Goal: Task Accomplishment & Management: Complete application form

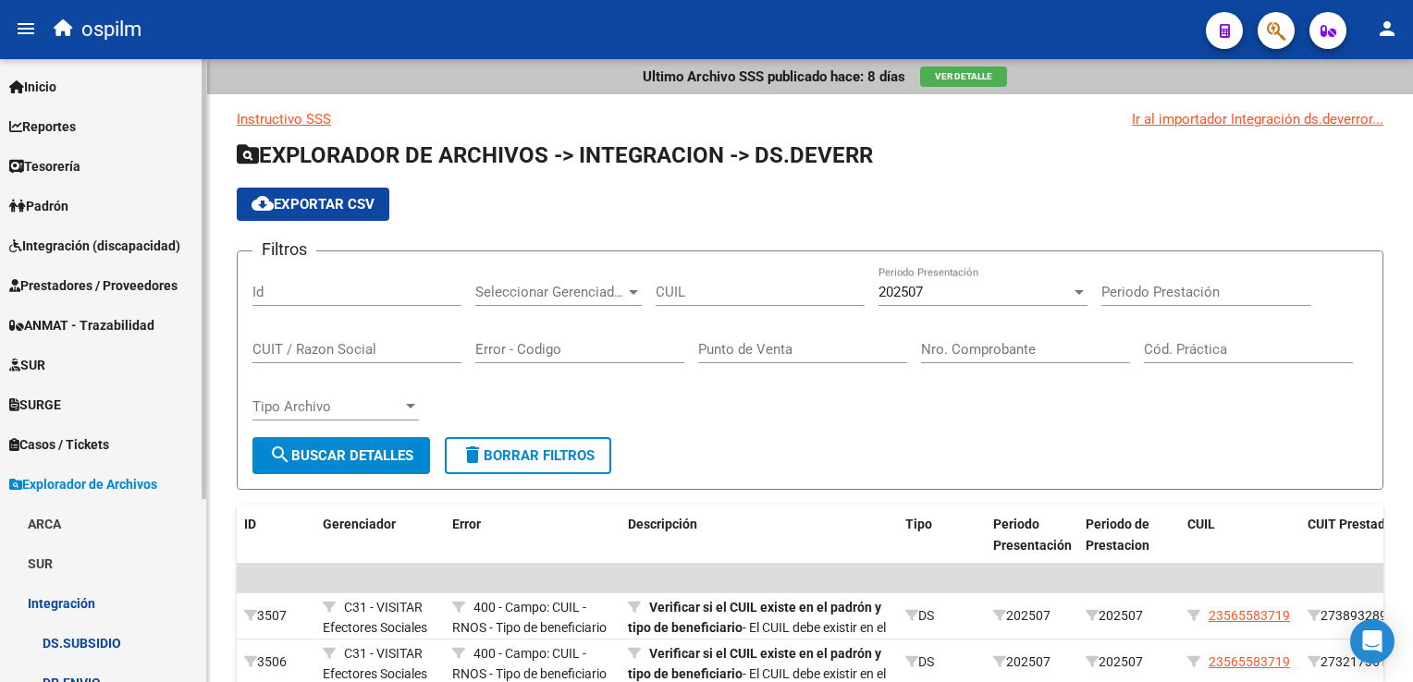
click at [107, 246] on span "Integración (discapacidad)" at bounding box center [94, 246] width 171 height 20
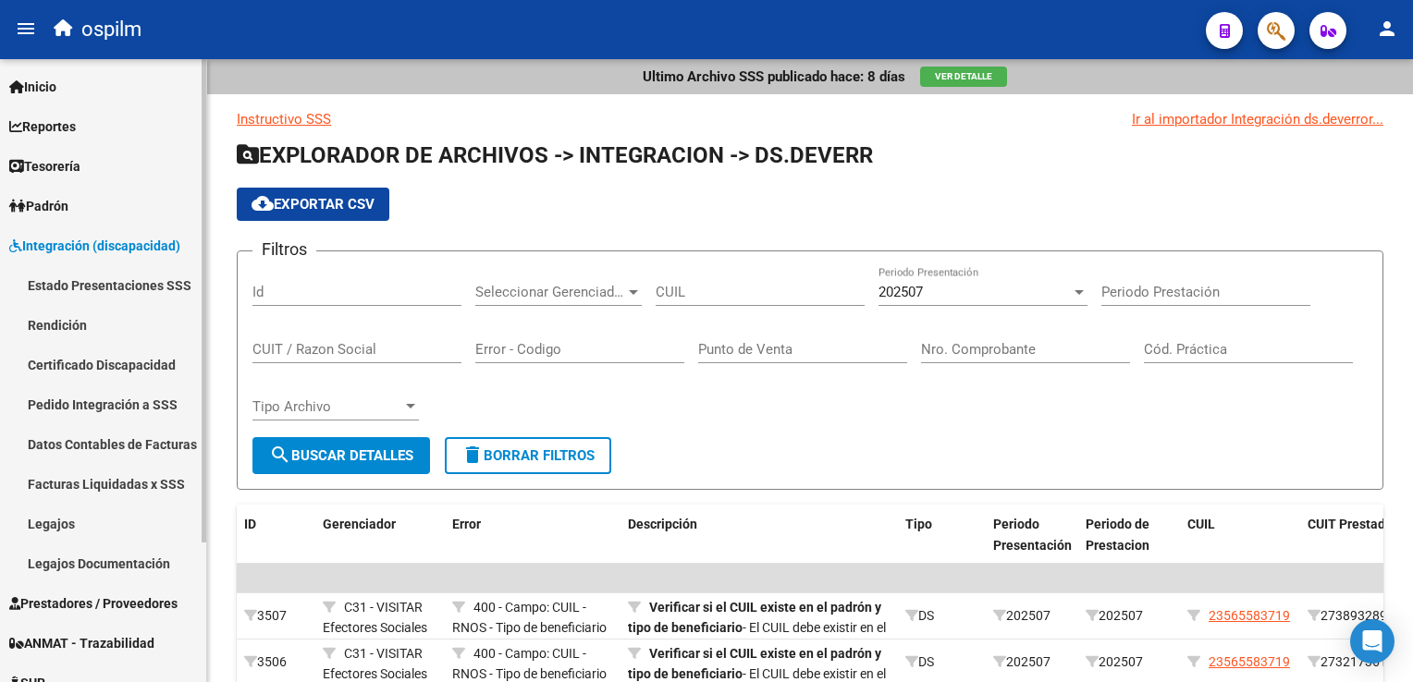
drag, startPoint x: 110, startPoint y: 239, endPoint x: 117, endPoint y: 264, distance: 26.9
click at [111, 239] on span "Integración (discapacidad)" at bounding box center [94, 246] width 171 height 20
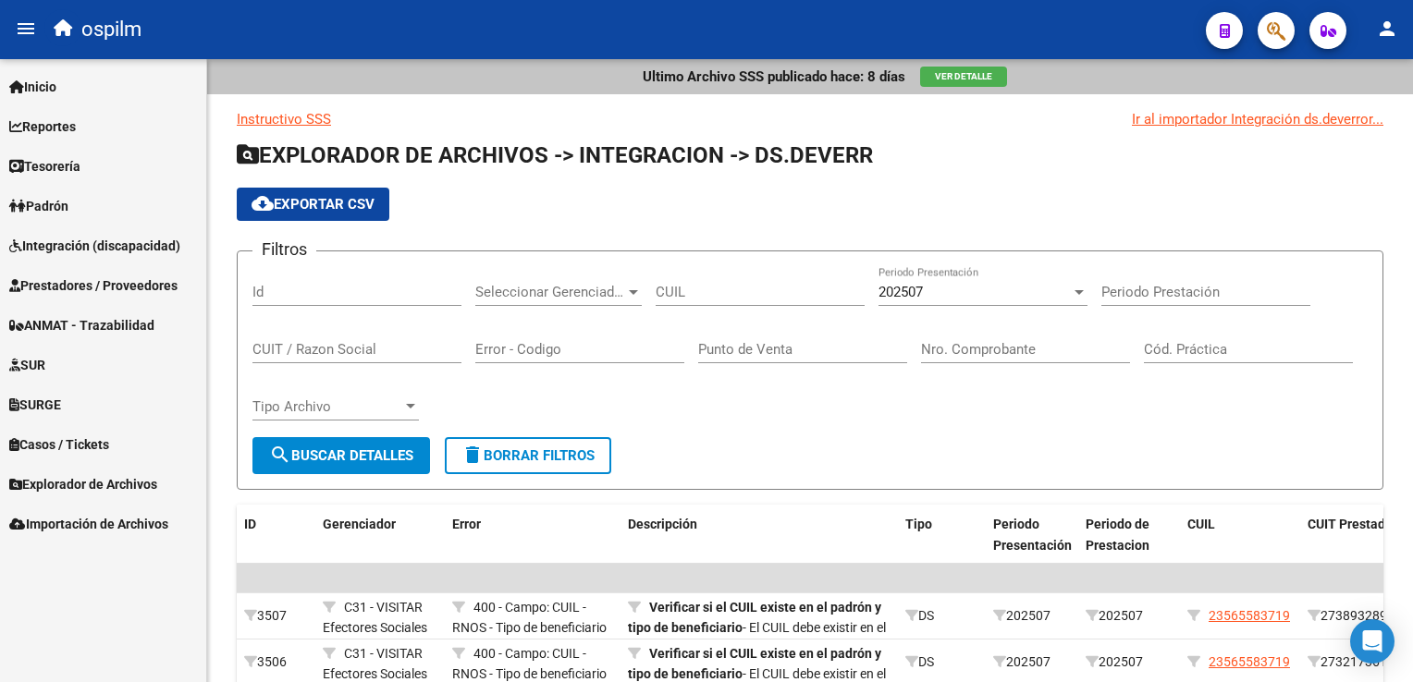
click at [124, 286] on span "Prestadores / Proveedores" at bounding box center [93, 285] width 168 height 20
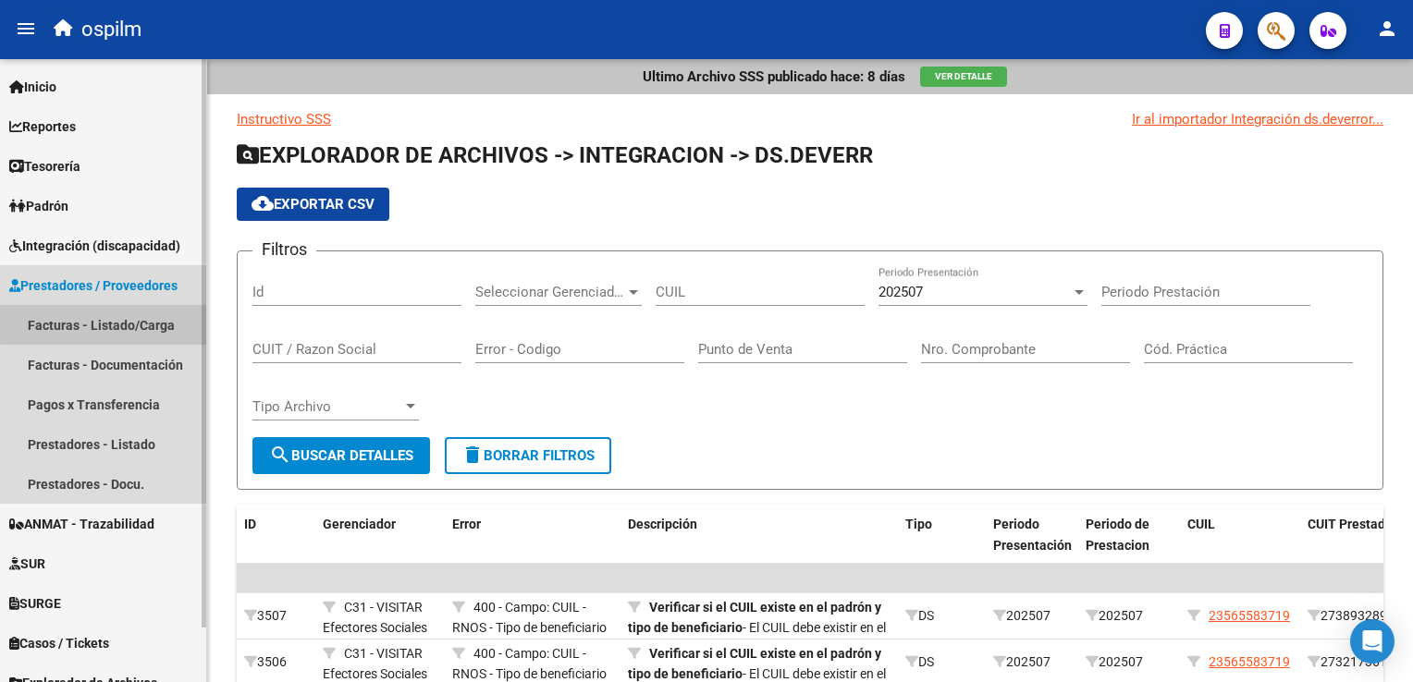
click at [116, 322] on link "Facturas - Listado/Carga" at bounding box center [103, 325] width 206 height 40
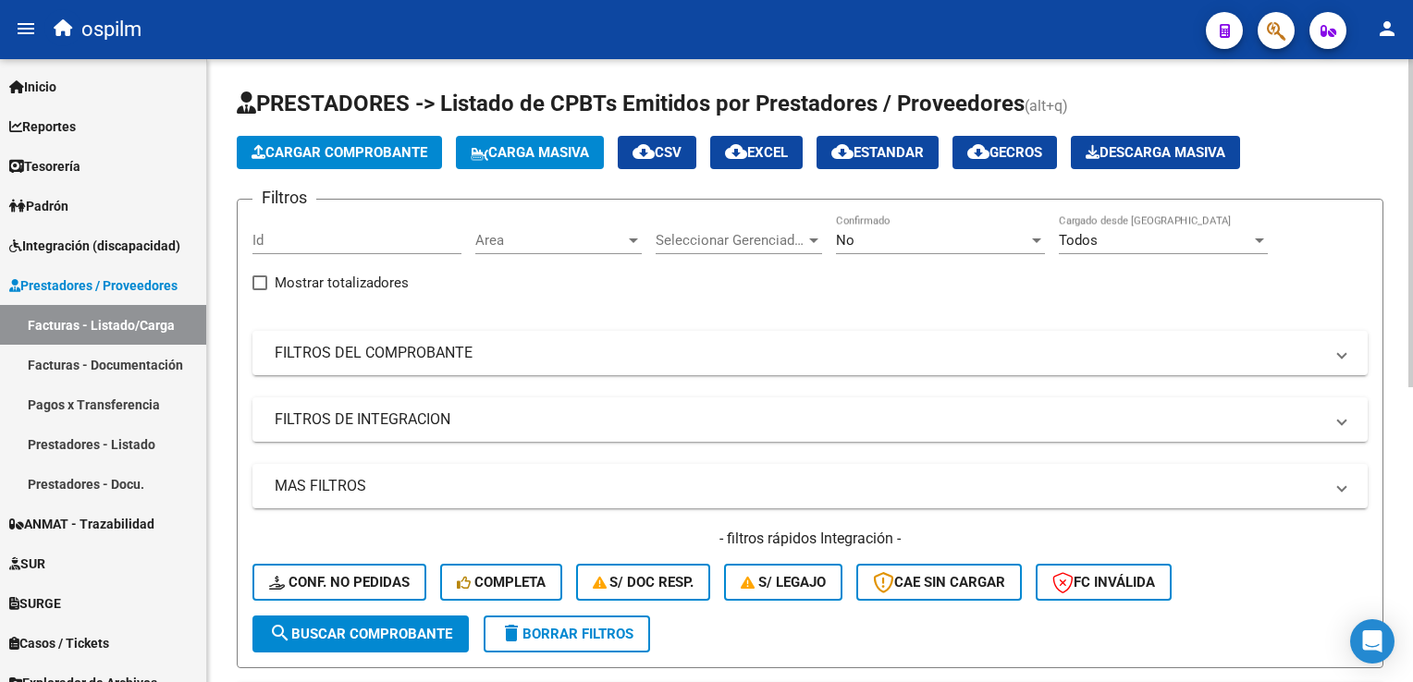
click at [873, 241] on div "No" at bounding box center [932, 240] width 192 height 17
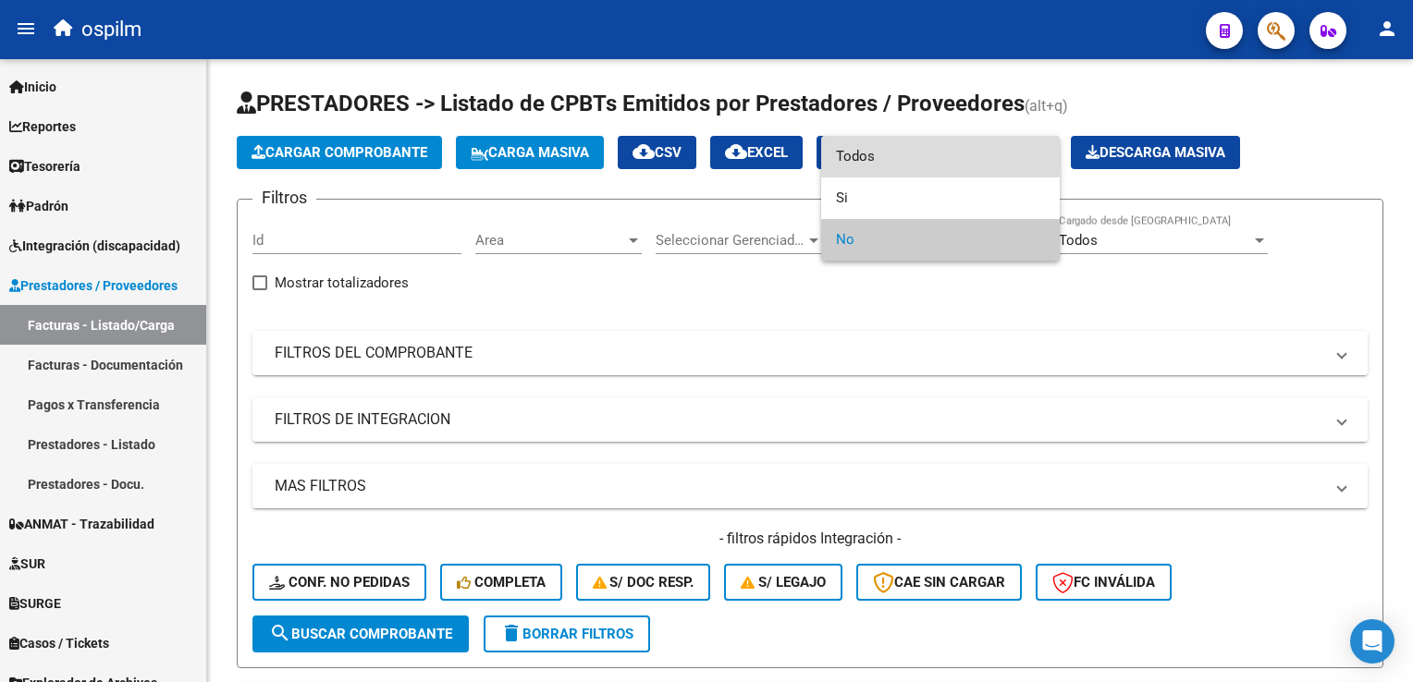
click at [892, 155] on span "Todos" at bounding box center [940, 157] width 209 height 42
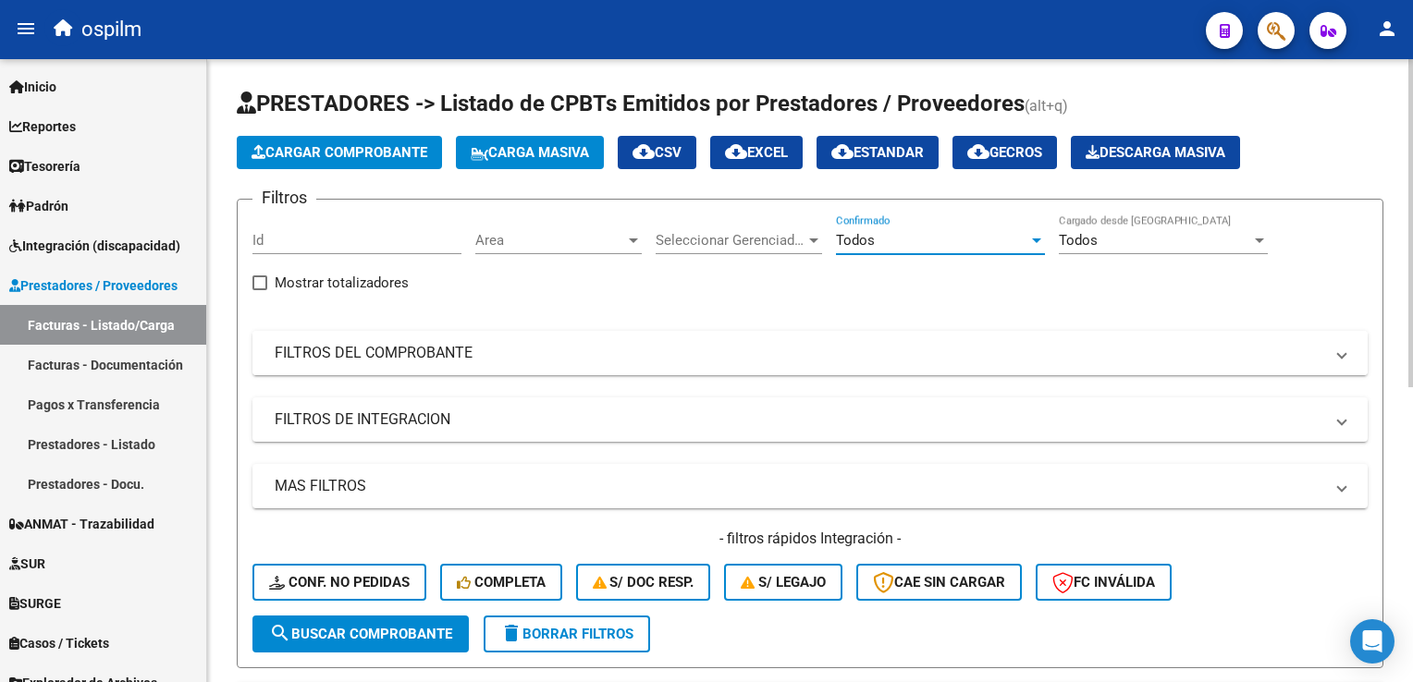
scroll to position [92, 0]
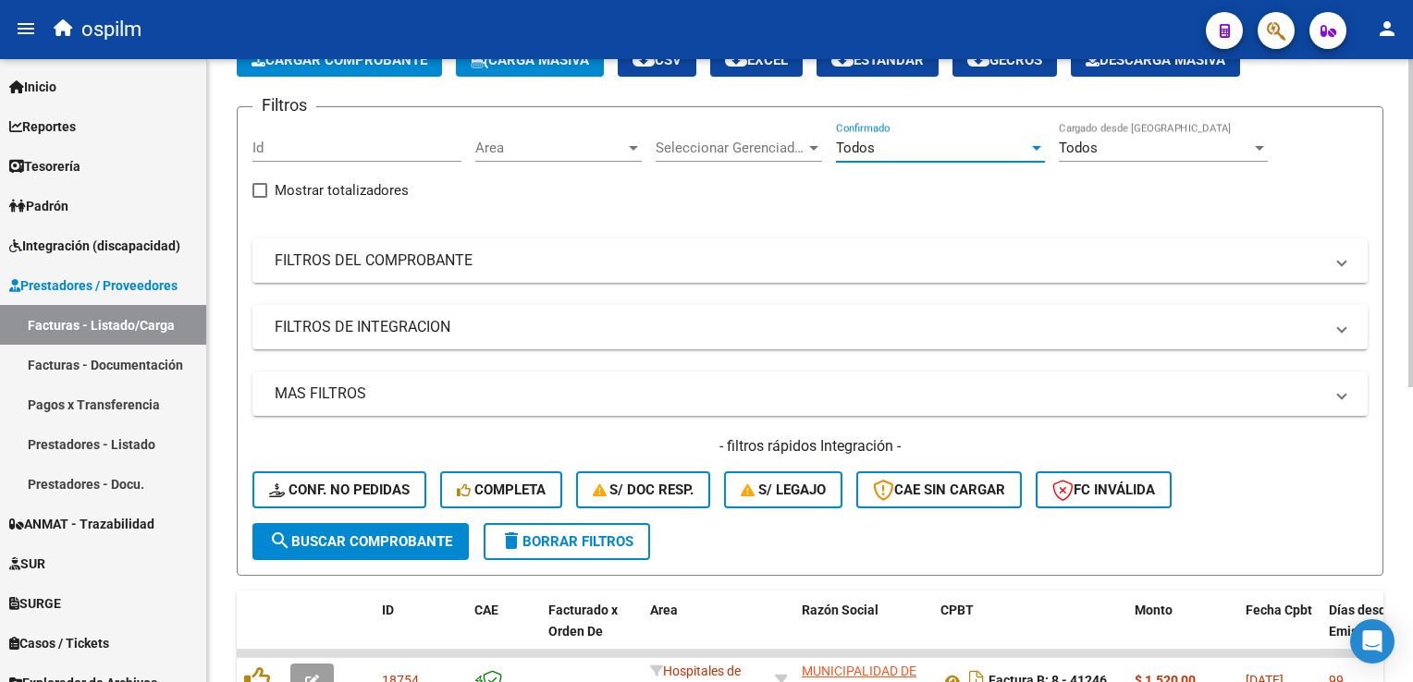
click at [363, 256] on mat-panel-title "FILTROS DEL COMPROBANTE" at bounding box center [799, 261] width 1048 height 20
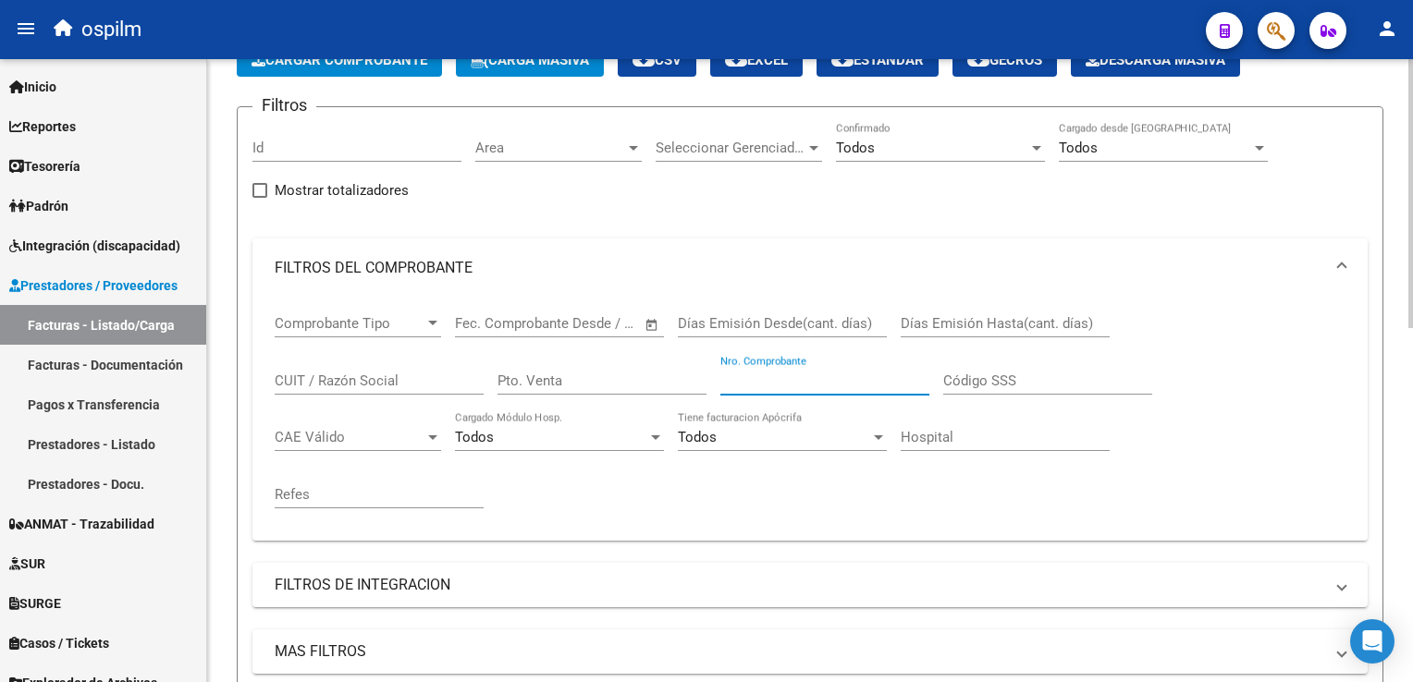
click at [791, 381] on input "Nro. Comprobante" at bounding box center [824, 381] width 209 height 17
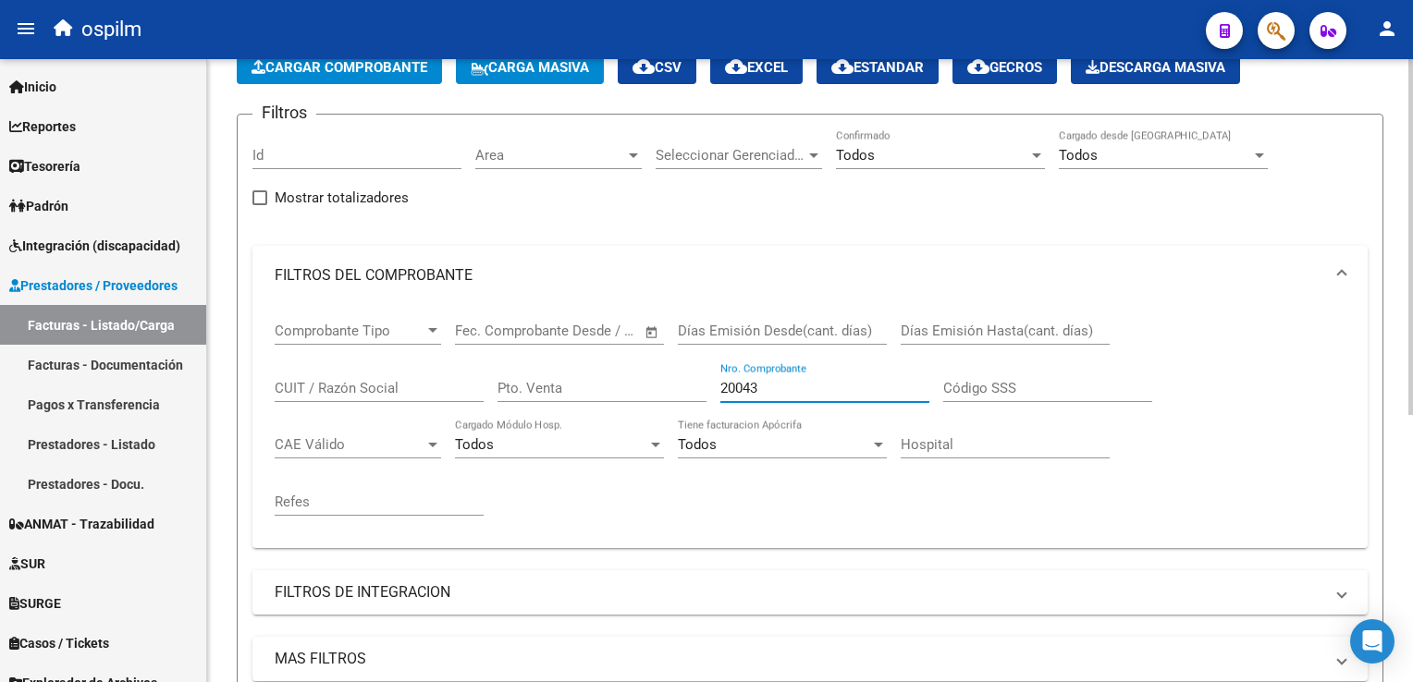
scroll to position [0, 0]
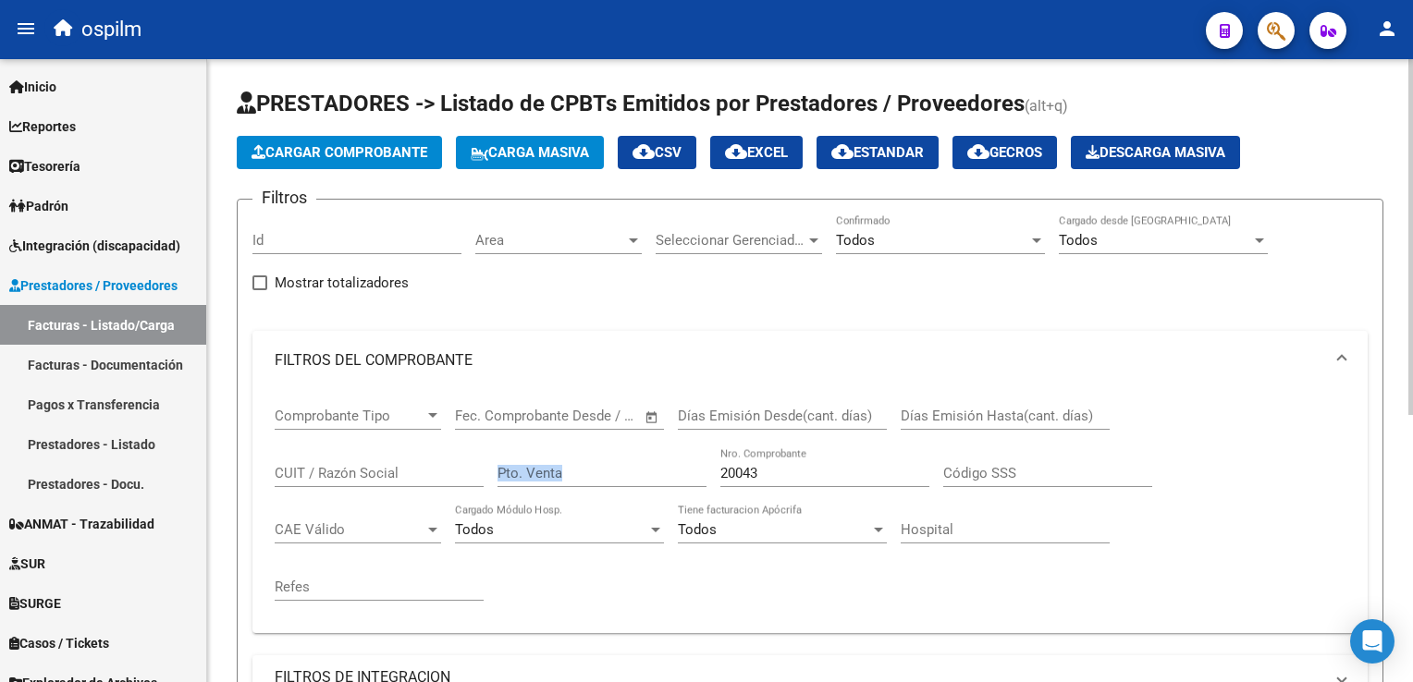
drag, startPoint x: 797, startPoint y: 459, endPoint x: 630, endPoint y: 451, distance: 167.5
click at [630, 451] on div "Comprobante Tipo Comprobante Tipo Fecha inicio – Fecha fin Fec. Comprobante Des…" at bounding box center [810, 504] width 1071 height 228
click at [631, 444] on div "Comprobante Tipo Comprobante Tipo Fecha inicio – Fecha fin Fec. Comprobante Des…" at bounding box center [810, 504] width 1071 height 228
type input "19770"
click at [340, 477] on input "CUIT / Razón Social" at bounding box center [379, 473] width 209 height 17
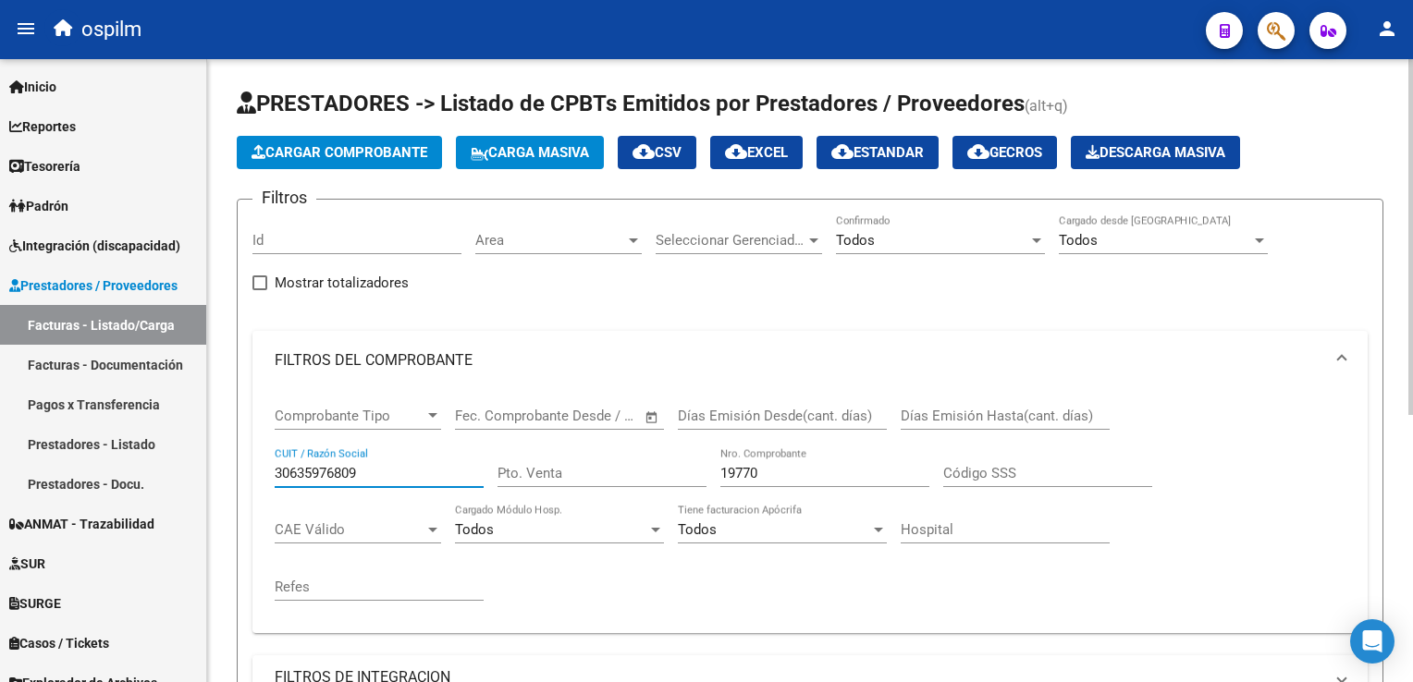
type input "30635976809"
drag, startPoint x: 795, startPoint y: 473, endPoint x: 570, endPoint y: 478, distance: 224.7
click at [570, 478] on div "Comprobante Tipo Comprobante Tipo Fecha inicio – Fecha fin Fec. Comprobante Des…" at bounding box center [810, 504] width 1071 height 228
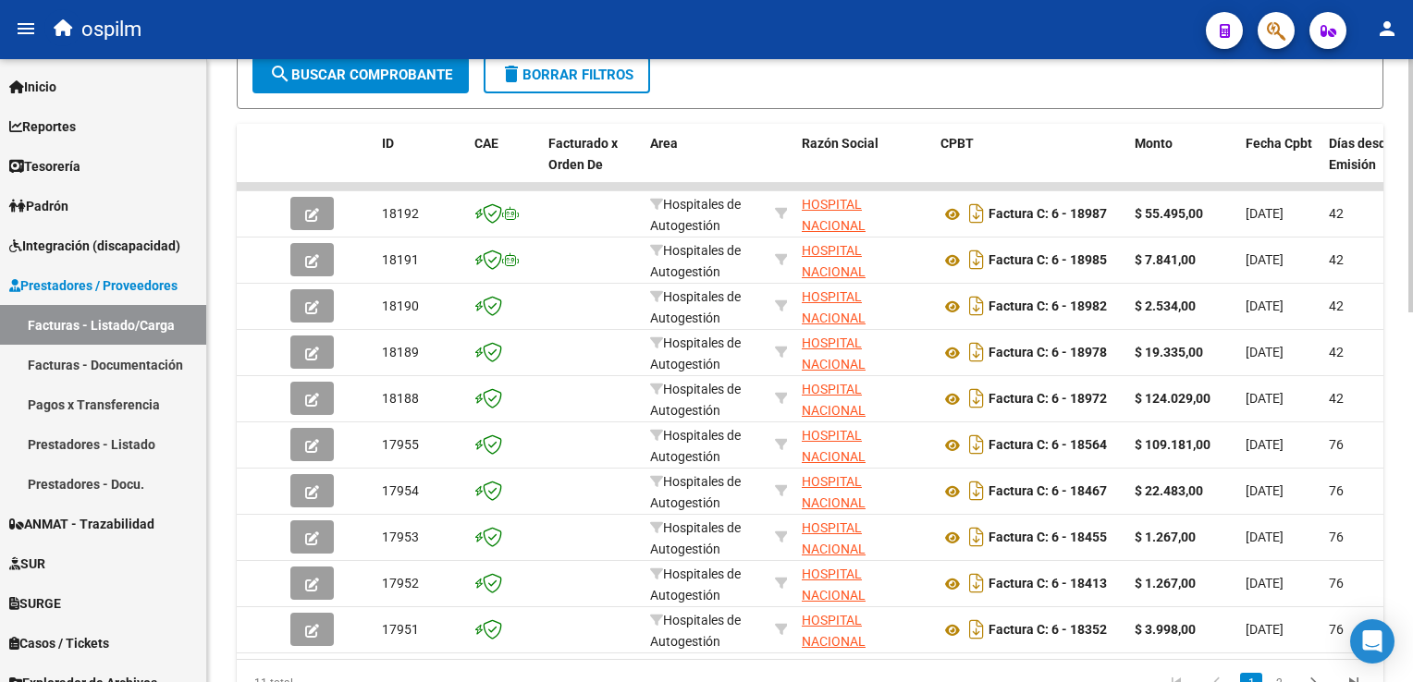
drag, startPoint x: 416, startPoint y: 653, endPoint x: 451, endPoint y: 667, distance: 38.1
click at [451, 659] on datatable-body "18192 Hospitales de Autogestión HOSPITAL NACIONAL PROFESOR [PERSON_NAME] 306359…" at bounding box center [810, 421] width 1146 height 476
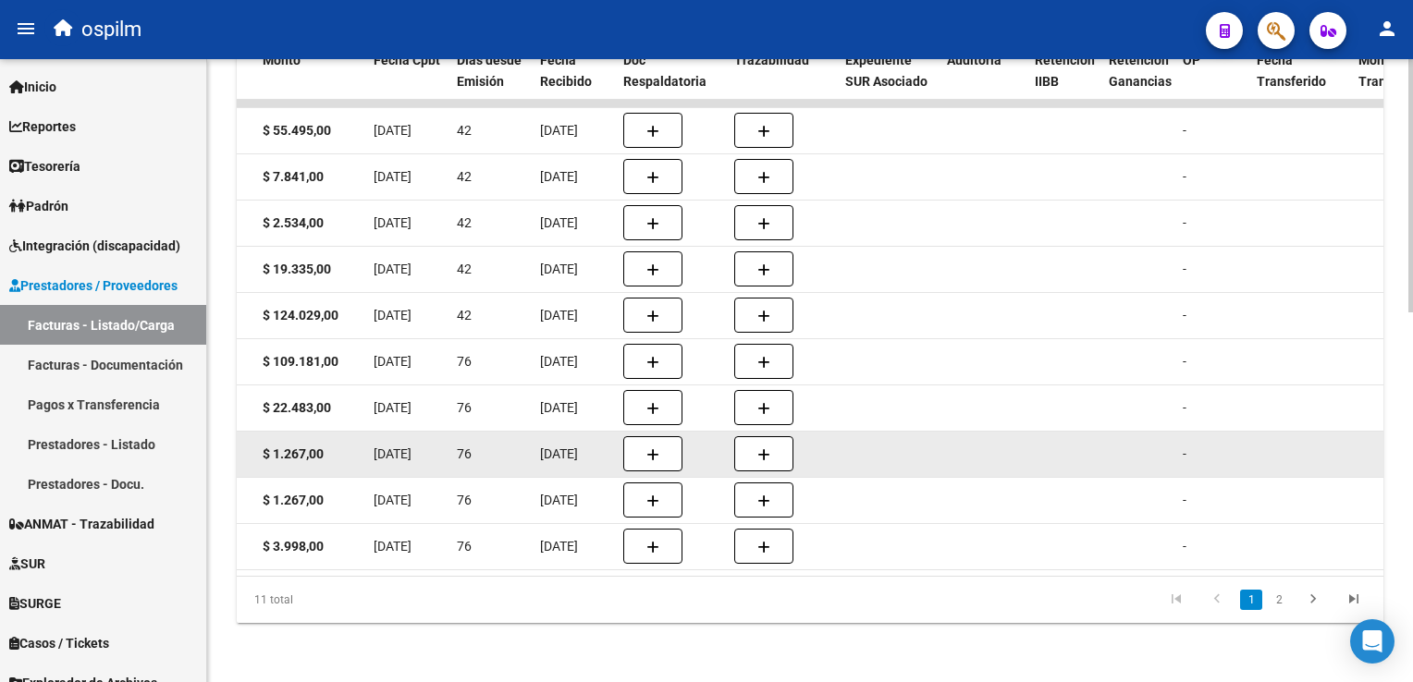
scroll to position [910, 0]
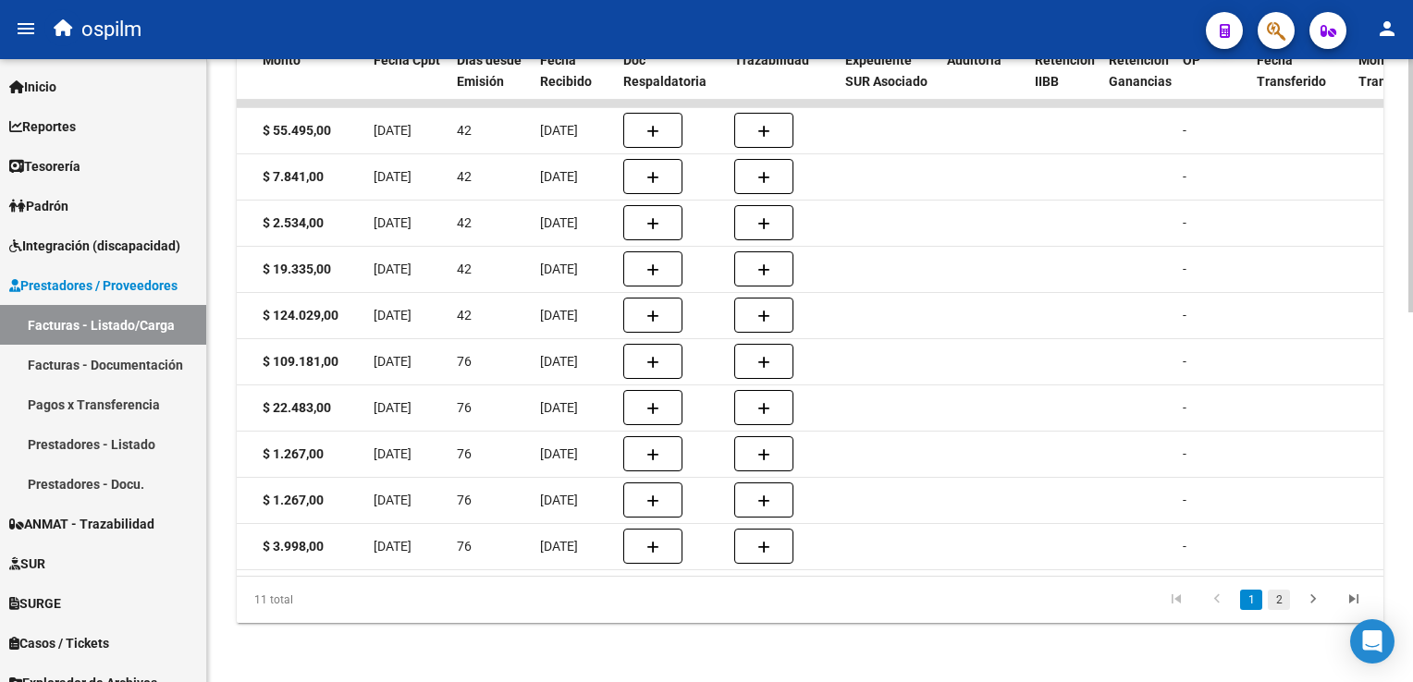
click at [1278, 607] on link "2" at bounding box center [1278, 600] width 22 height 20
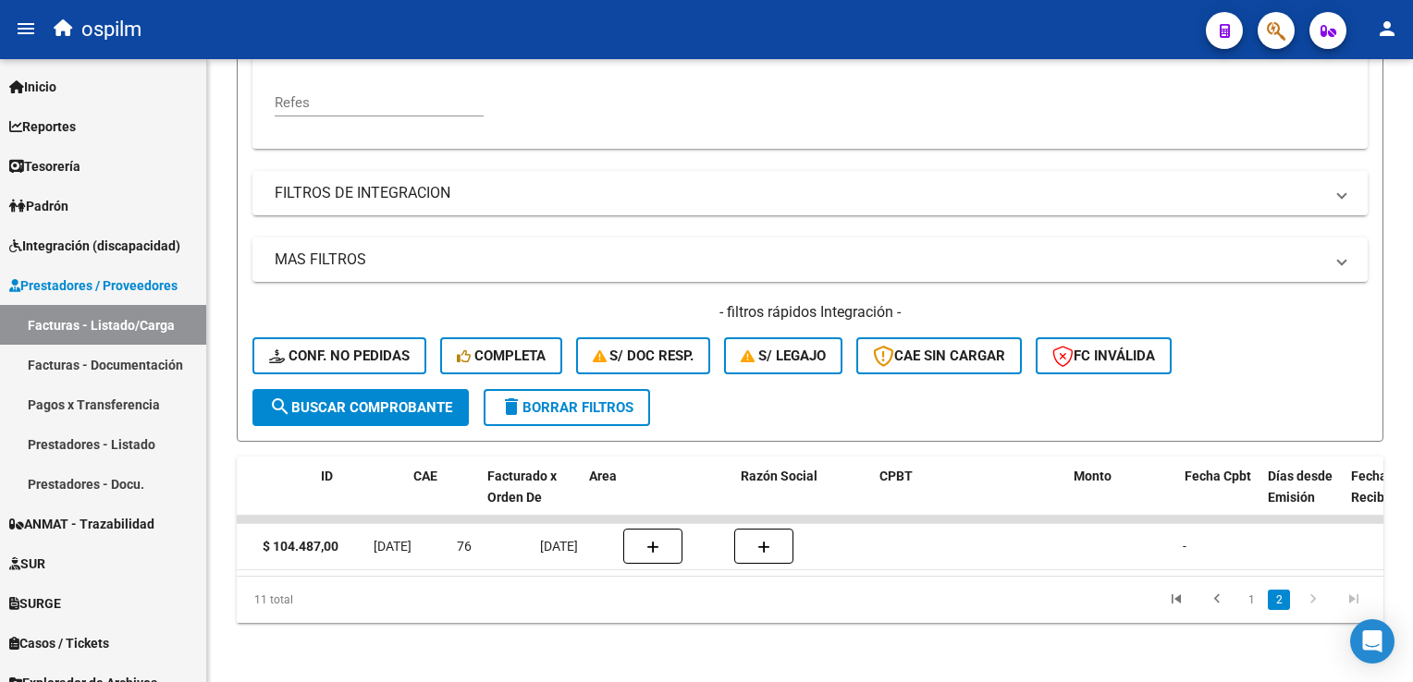
scroll to position [0, 0]
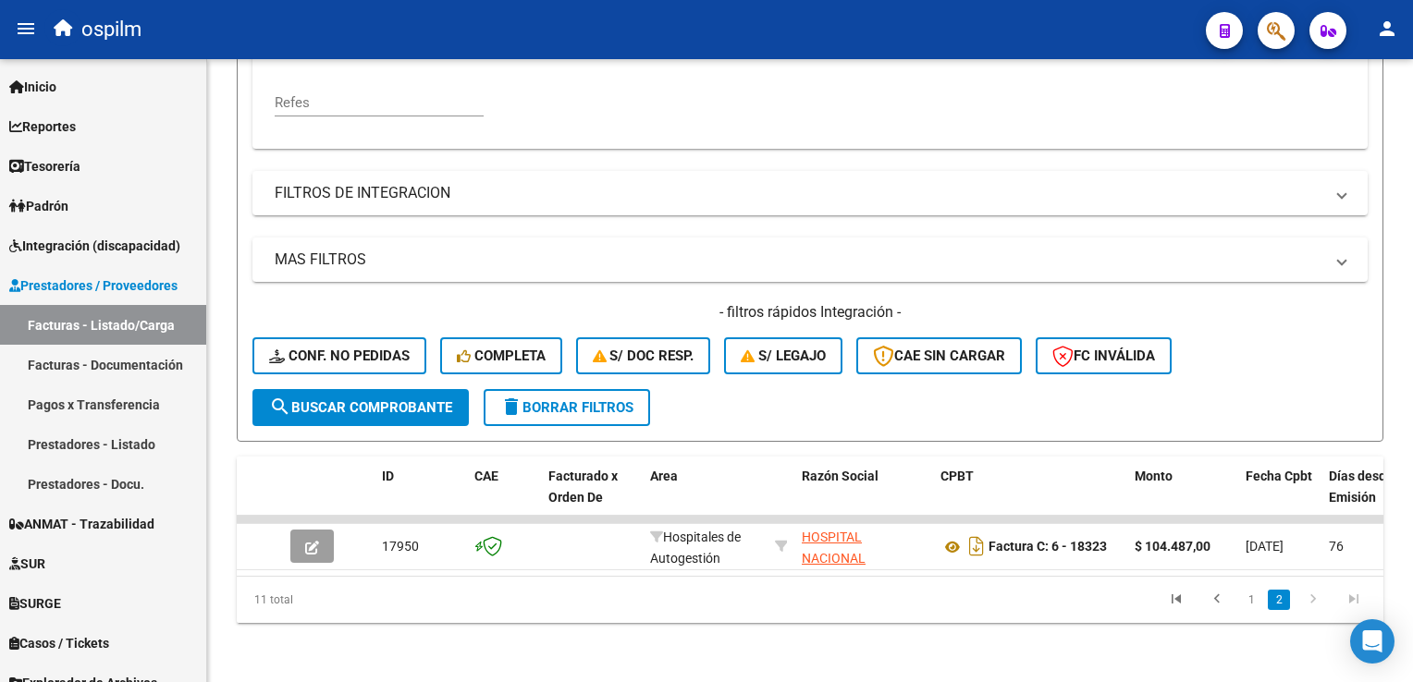
click at [243, 575] on datatable-body "17950 Hospitales de Autogestión HOSPITAL NACIONAL PROFESOR [PERSON_NAME] 306359…" at bounding box center [810, 546] width 1146 height 60
click at [1259, 601] on link "1" at bounding box center [1251, 600] width 22 height 20
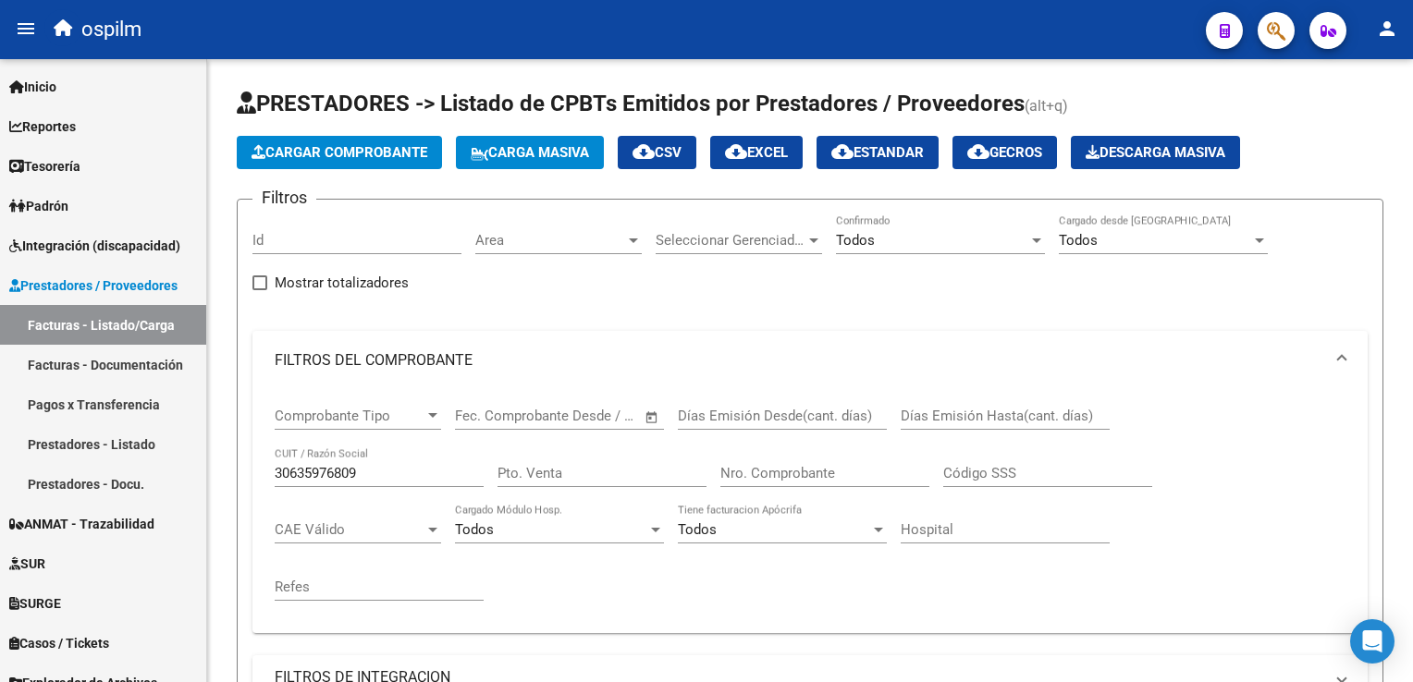
click at [403, 140] on button "Cargar Comprobante" at bounding box center [339, 152] width 205 height 33
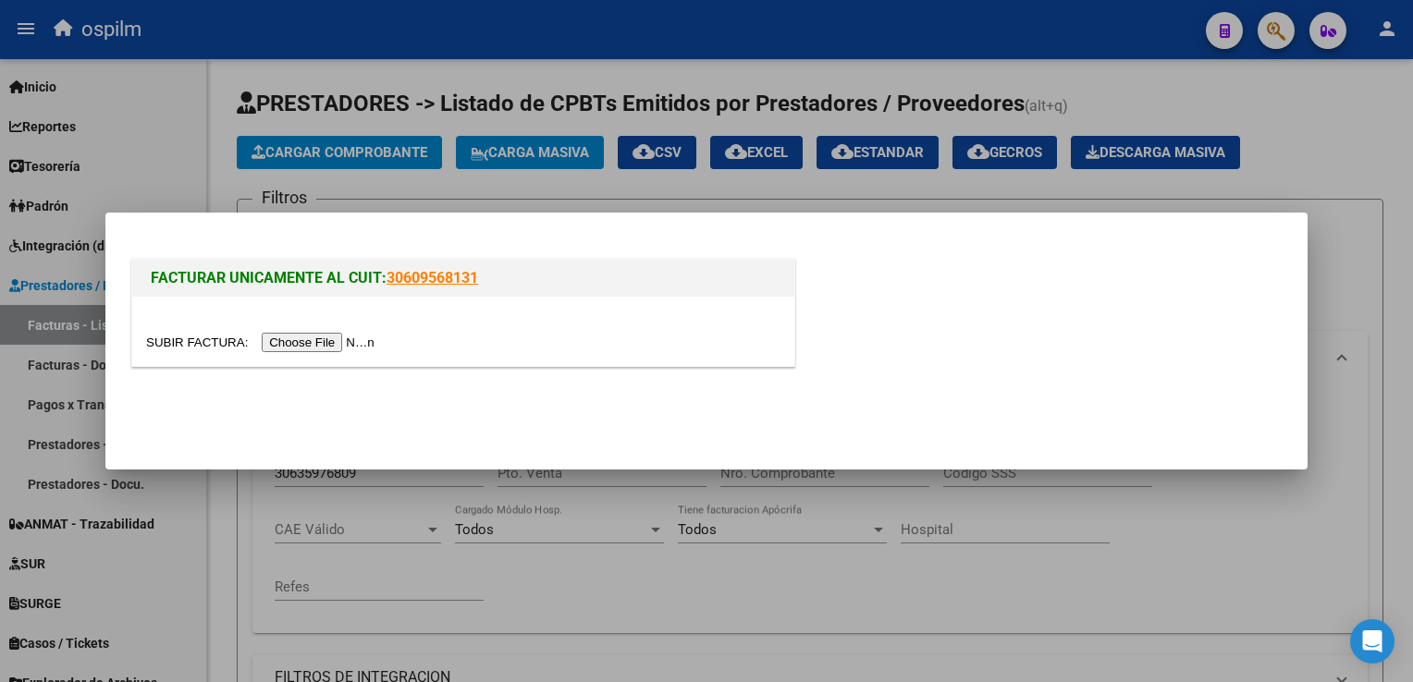
click at [350, 332] on div at bounding box center [463, 342] width 634 height 21
click at [339, 342] on input "file" at bounding box center [263, 342] width 234 height 19
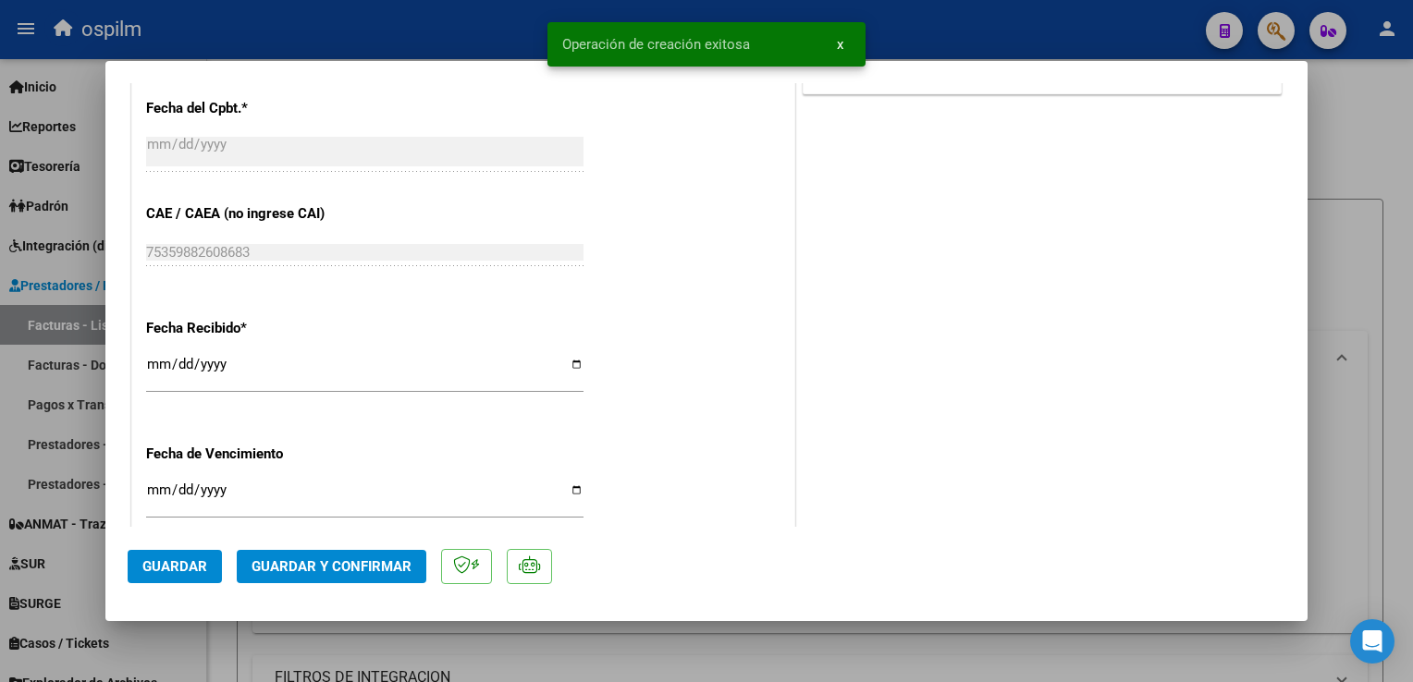
scroll to position [1017, 0]
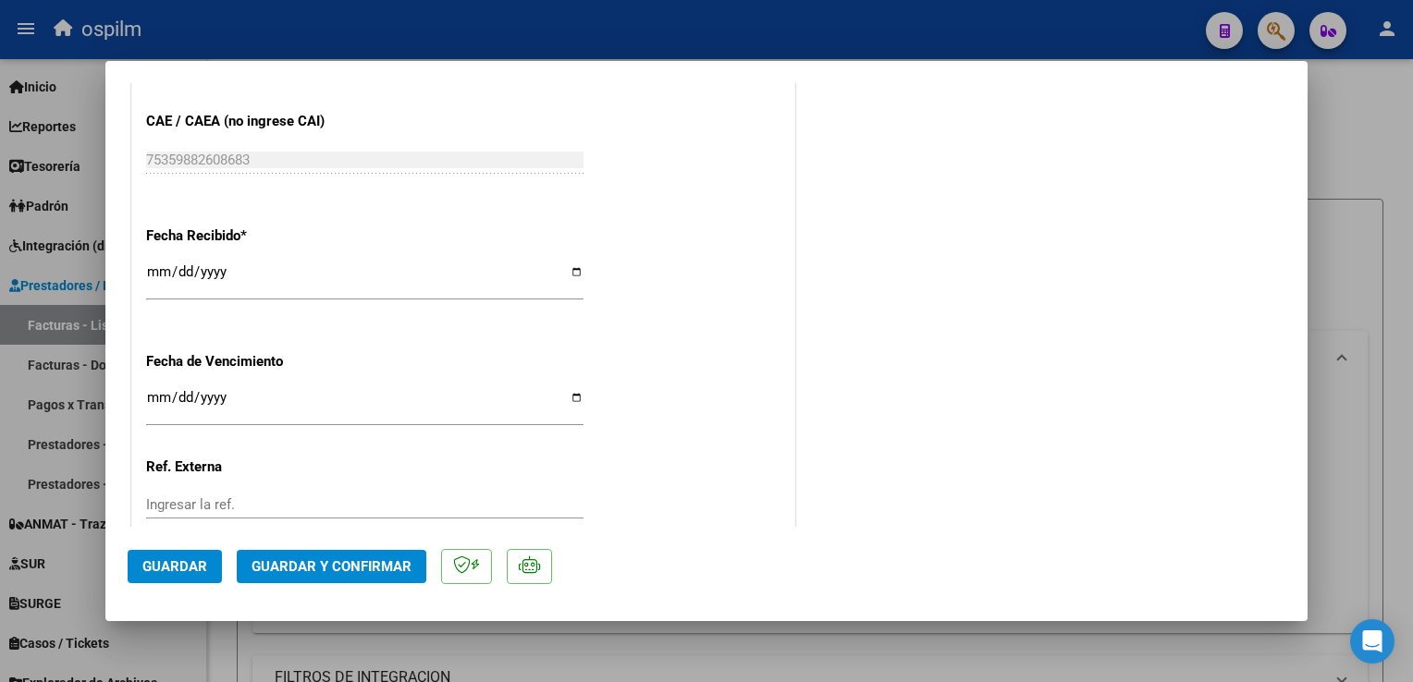
click at [146, 275] on input "[DATE]" at bounding box center [364, 279] width 437 height 30
type input "[DATE]"
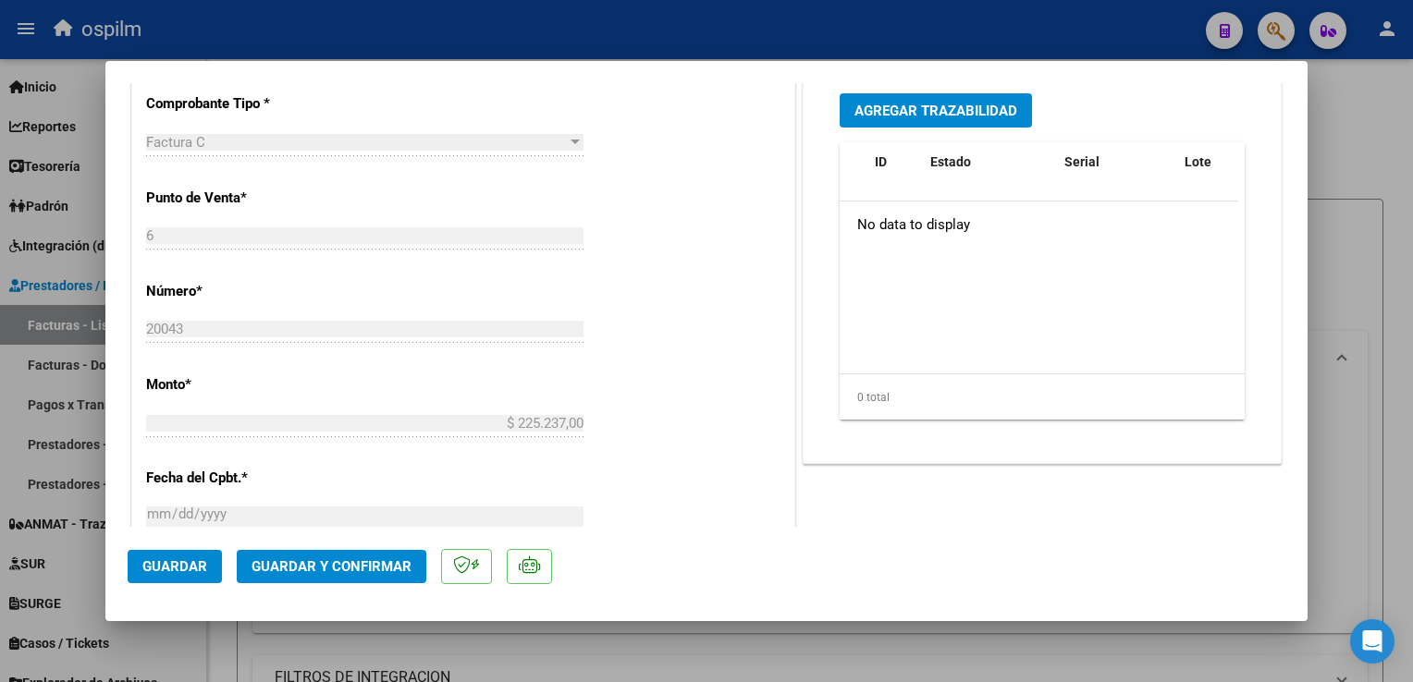
scroll to position [0, 0]
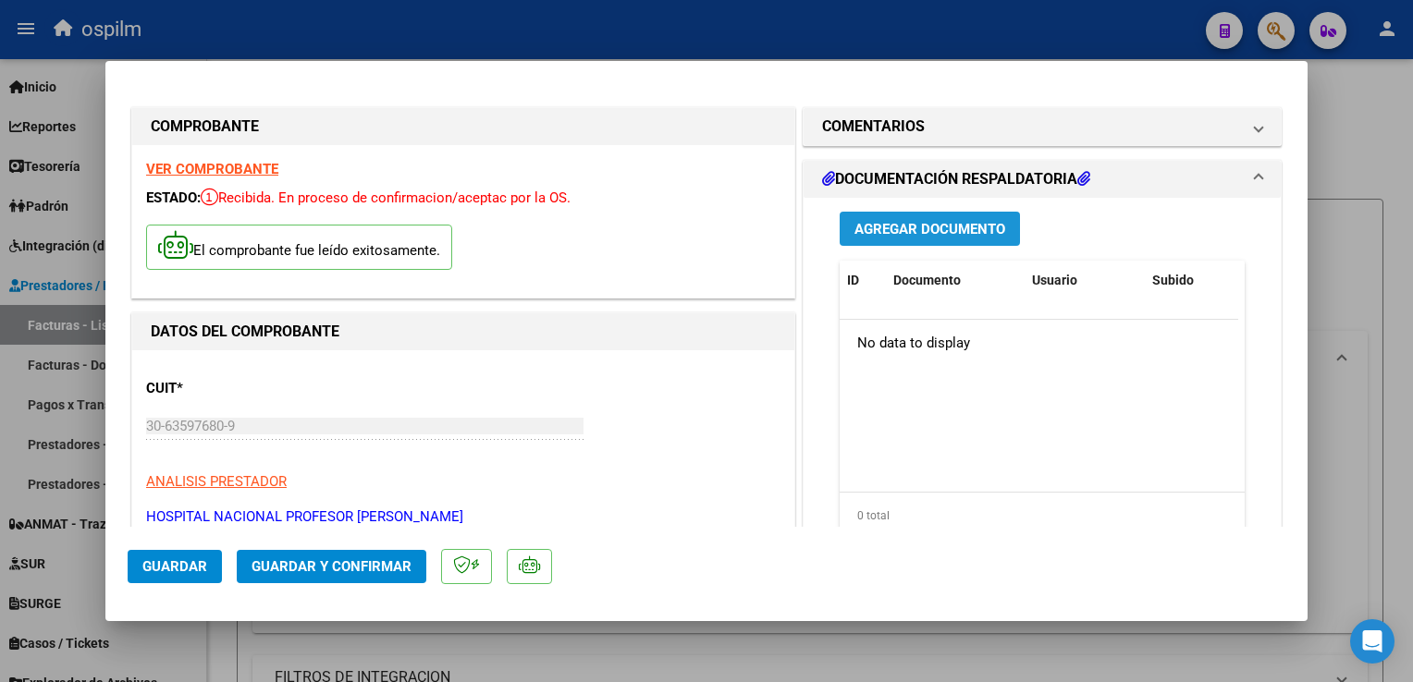
click at [959, 224] on span "Agregar Documento" at bounding box center [929, 229] width 151 height 17
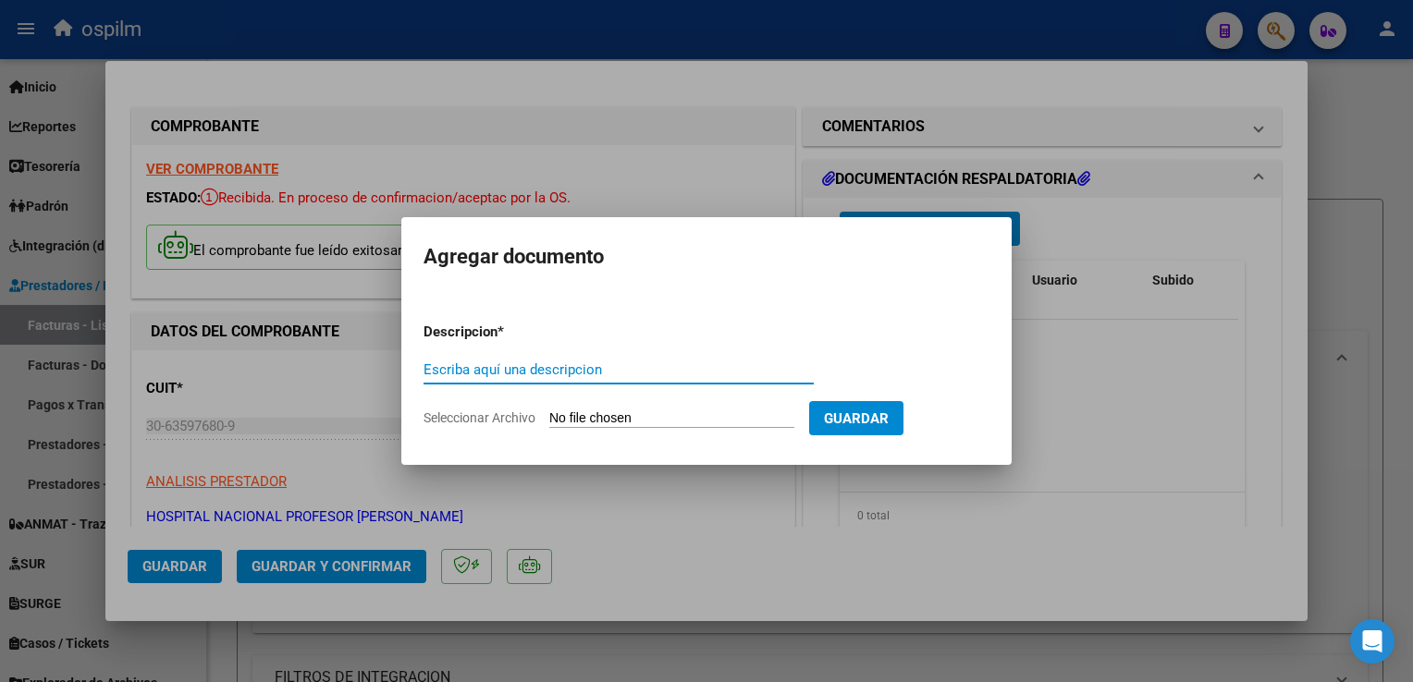
click at [559, 373] on input "Escriba aquí una descripcion" at bounding box center [618, 369] width 390 height 17
type input "Detalle"
click at [616, 420] on input "Seleccionar Archivo" at bounding box center [671, 419] width 245 height 18
type input "C:\fakepath\img10092025_0002.pdf"
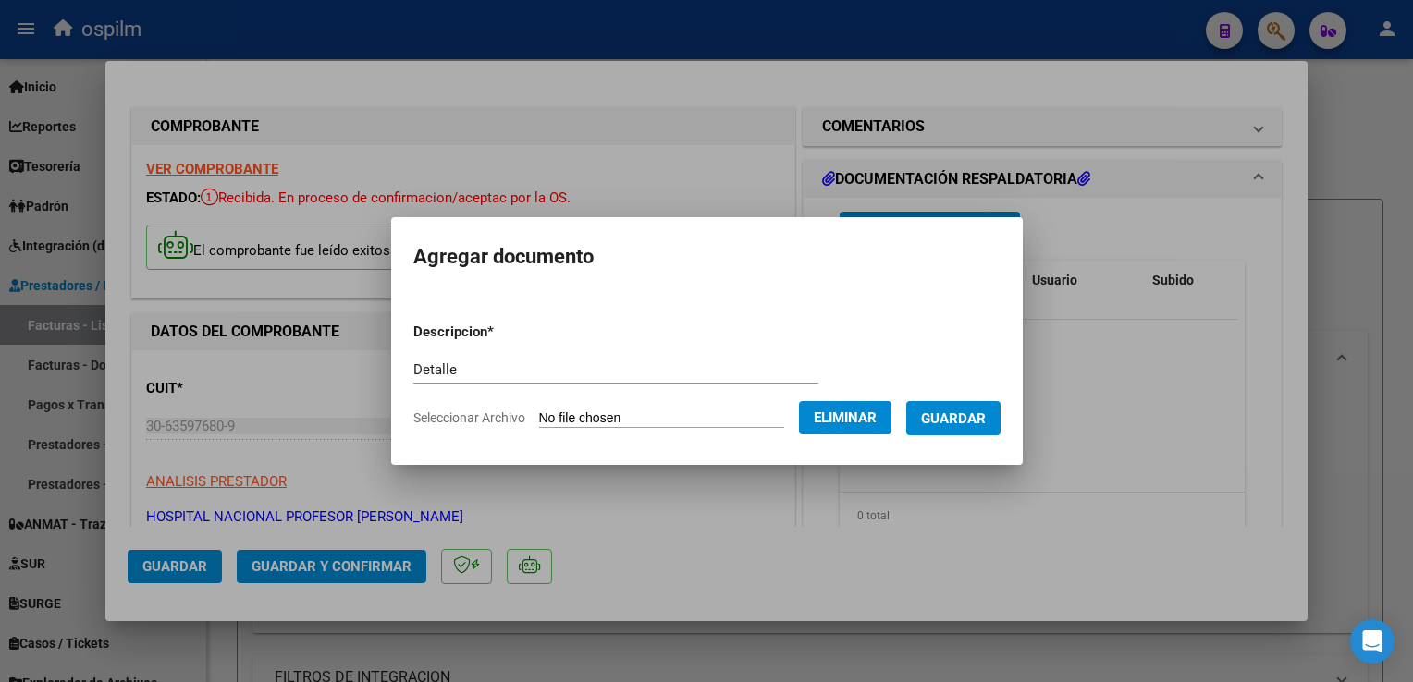
click at [966, 423] on span "Guardar" at bounding box center [953, 418] width 65 height 17
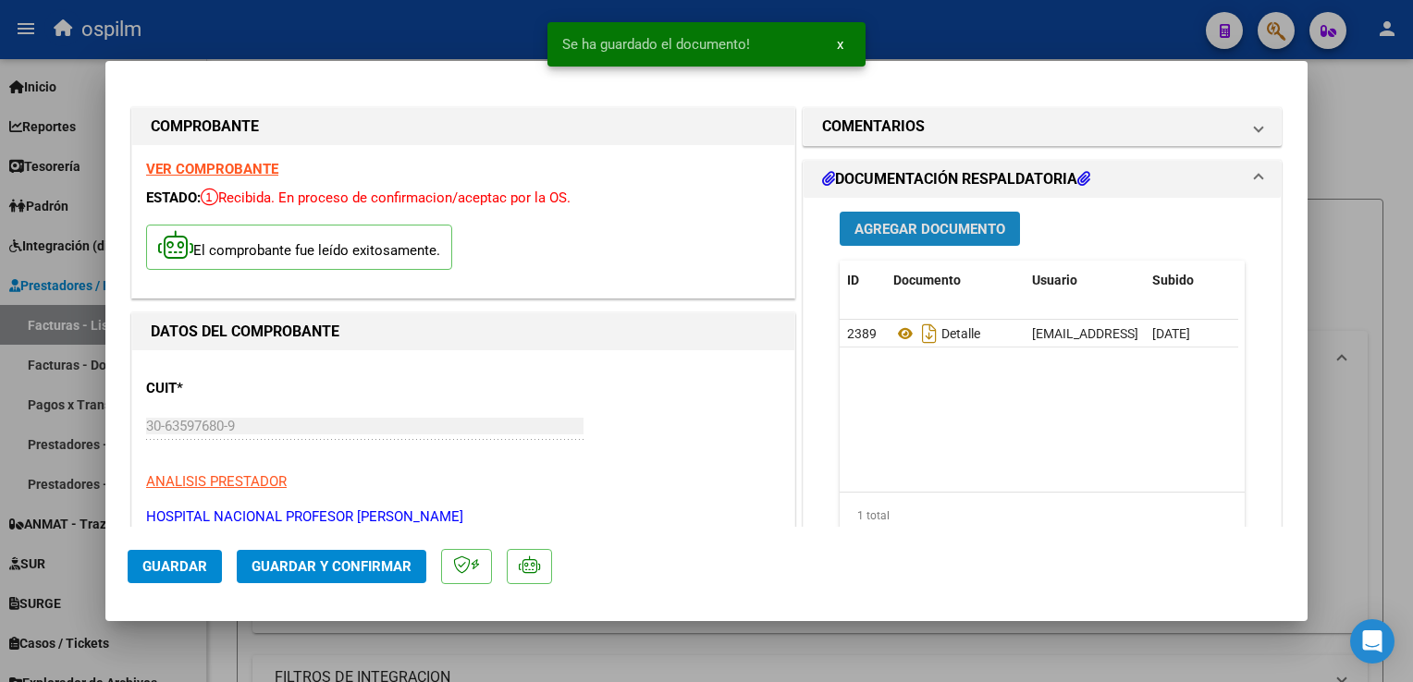
click at [917, 231] on span "Agregar Documento" at bounding box center [929, 229] width 151 height 17
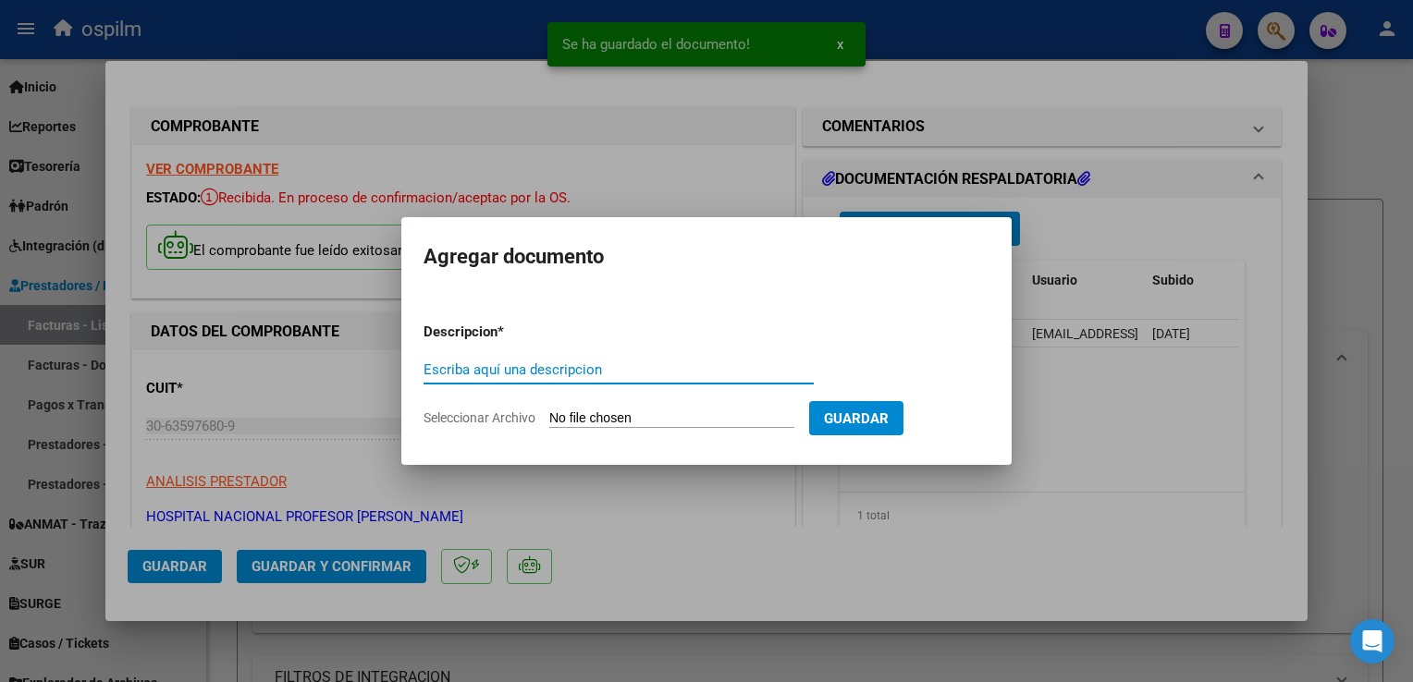
click at [599, 378] on div "Escriba aquí una descripcion" at bounding box center [618, 370] width 390 height 28
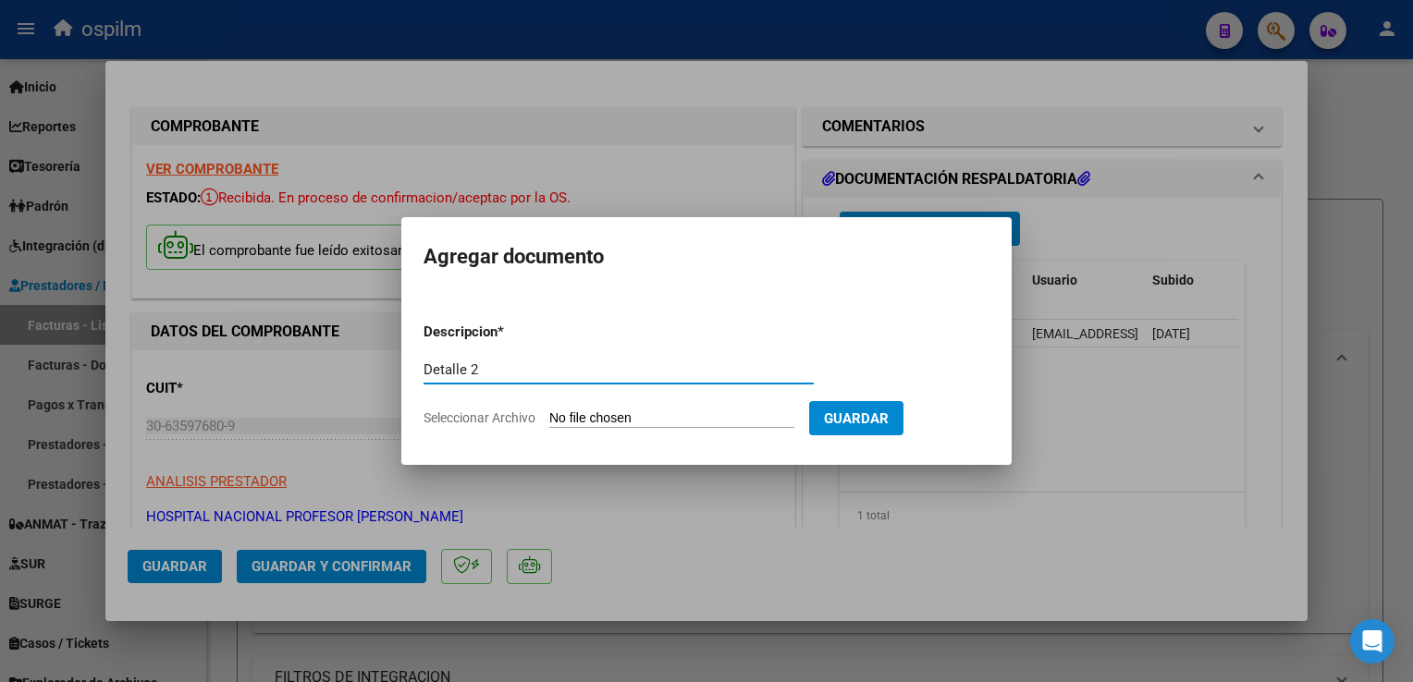
type input "Detalle 2"
click at [719, 416] on input "Seleccionar Archivo" at bounding box center [671, 419] width 245 height 18
type input "C:\fakepath\img10092025_0003.pdf"
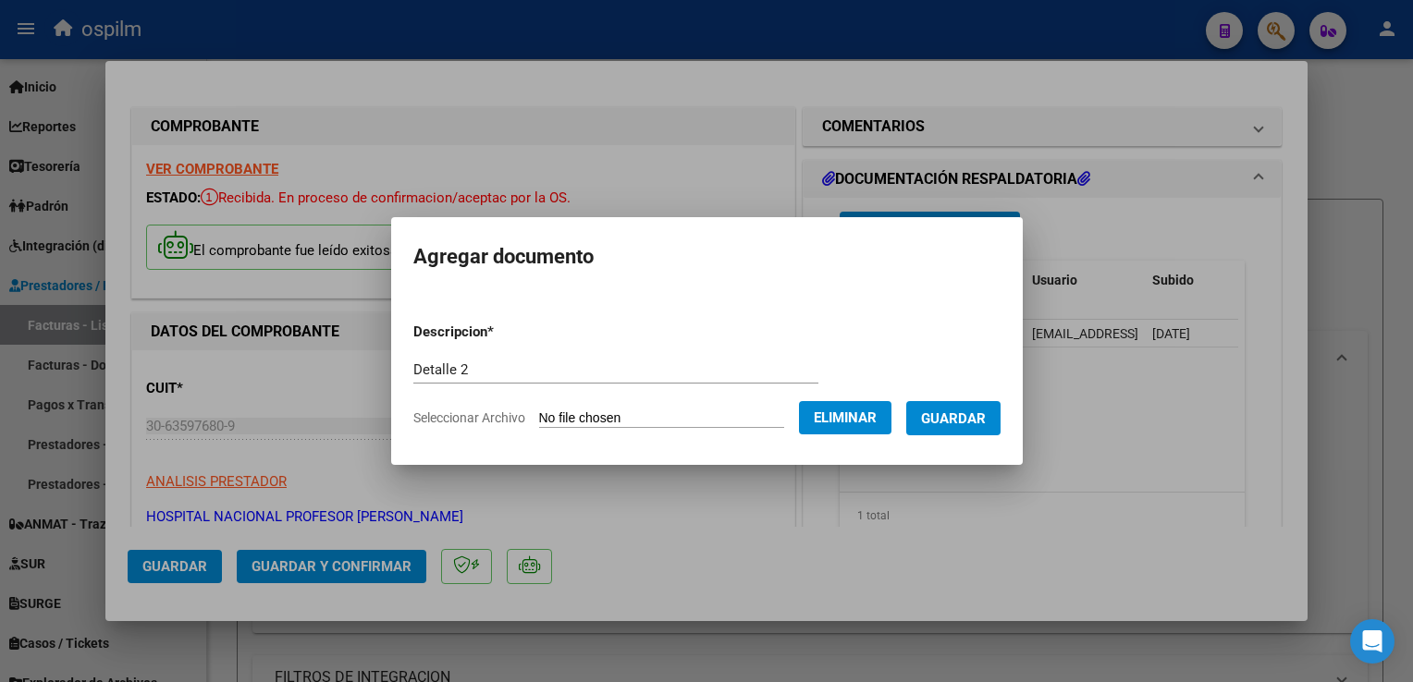
click at [976, 427] on span "Guardar" at bounding box center [953, 418] width 65 height 17
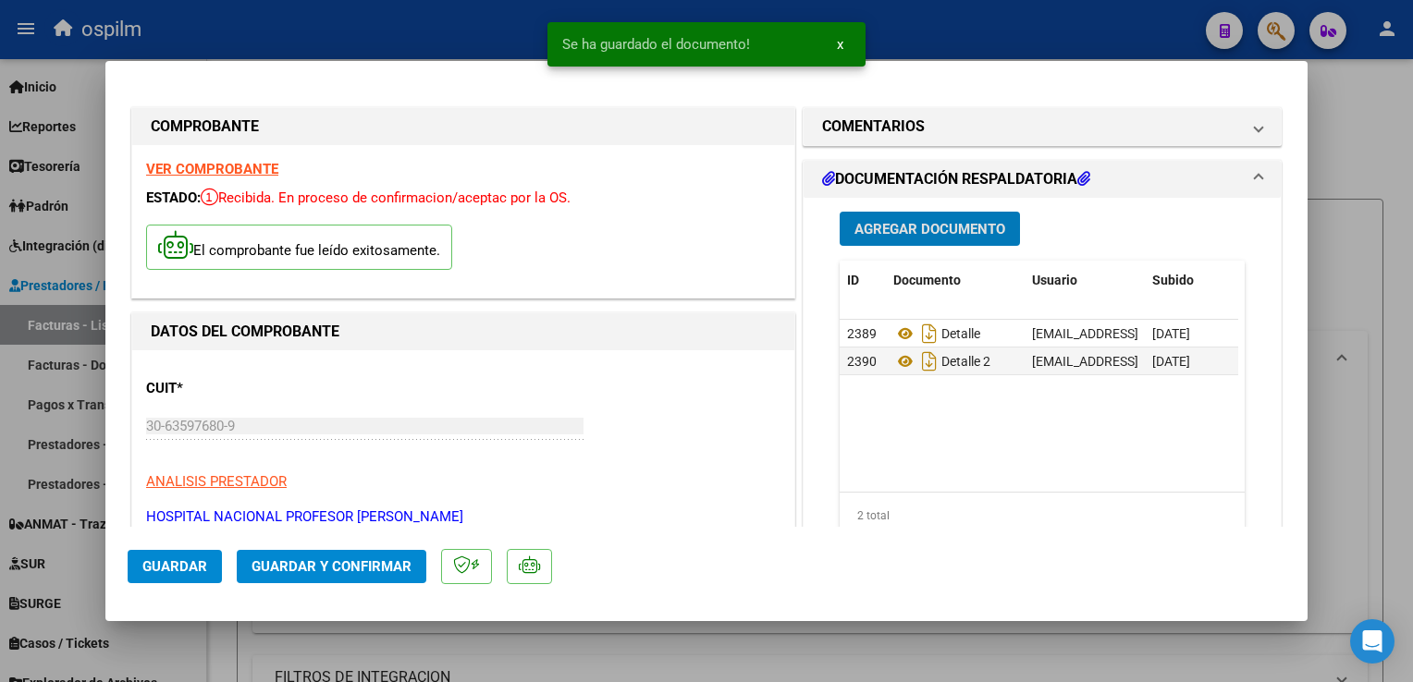
click at [343, 579] on button "Guardar y Confirmar" at bounding box center [332, 566] width 190 height 33
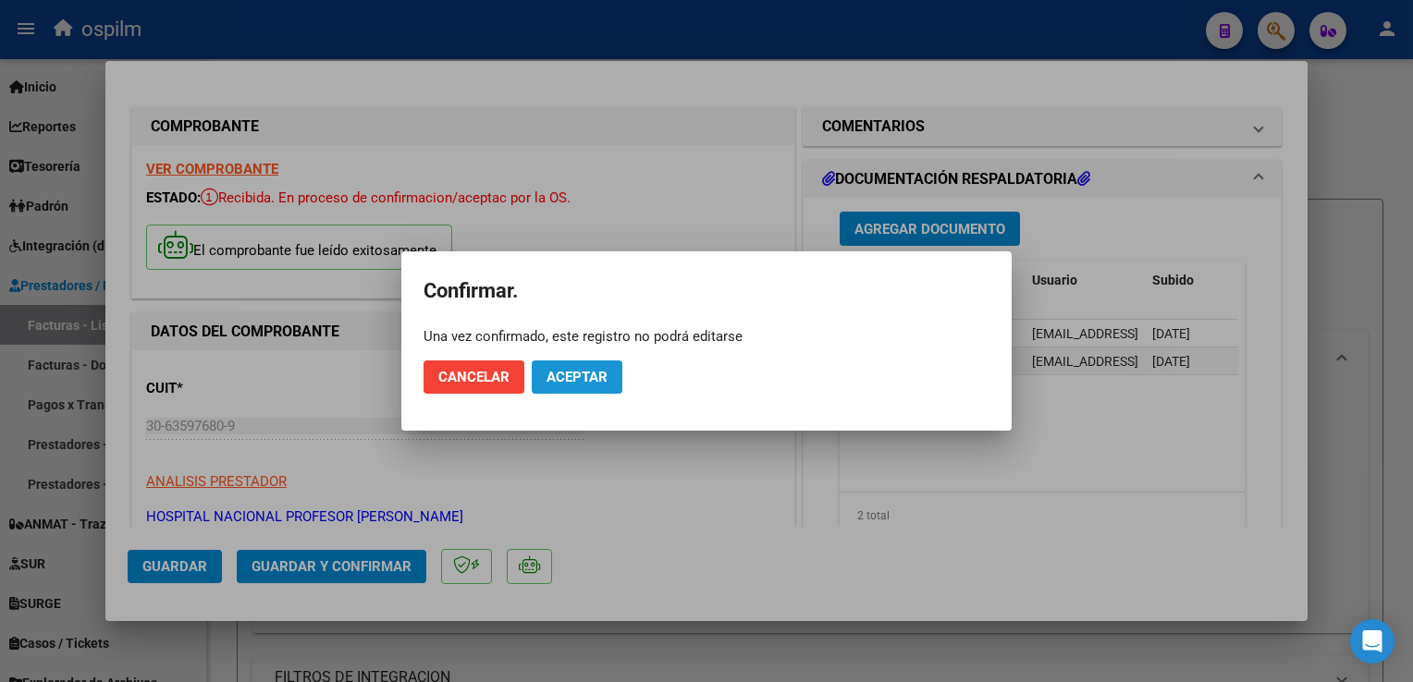
click at [593, 383] on span "Aceptar" at bounding box center [576, 377] width 61 height 17
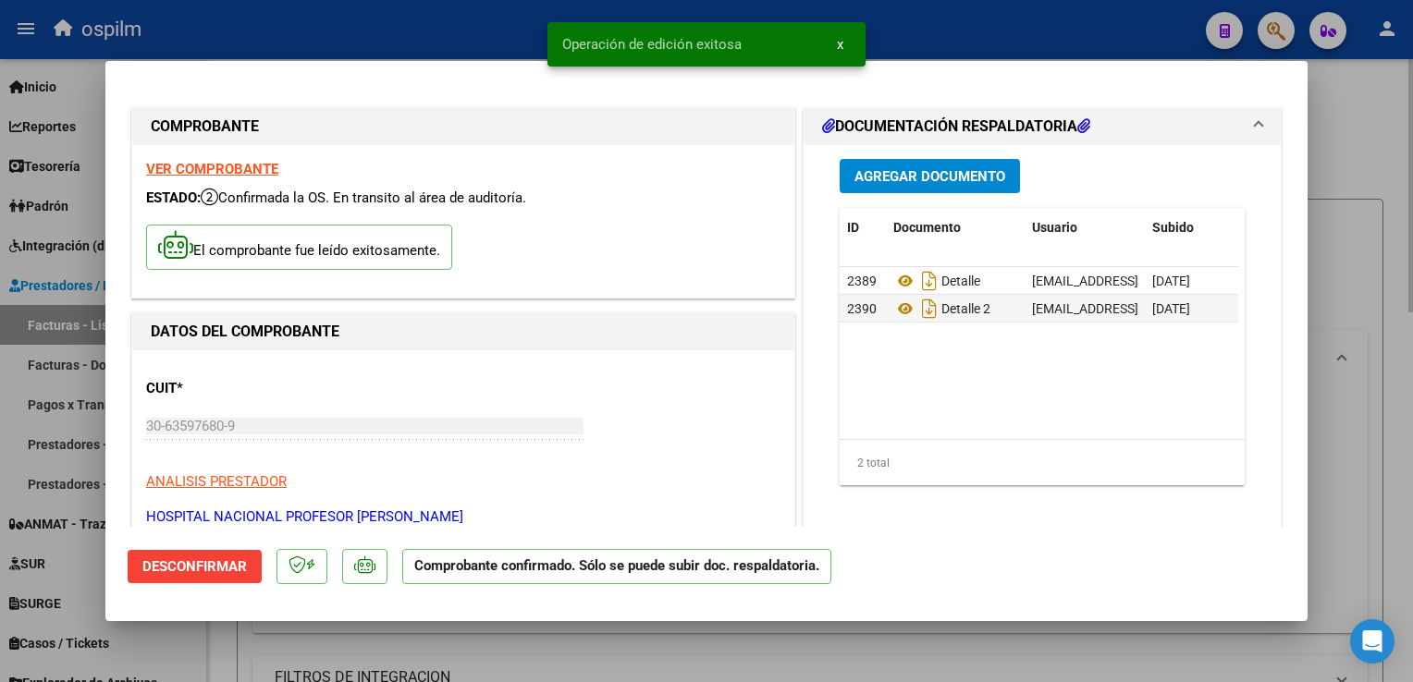
click at [1358, 399] on div at bounding box center [706, 341] width 1413 height 682
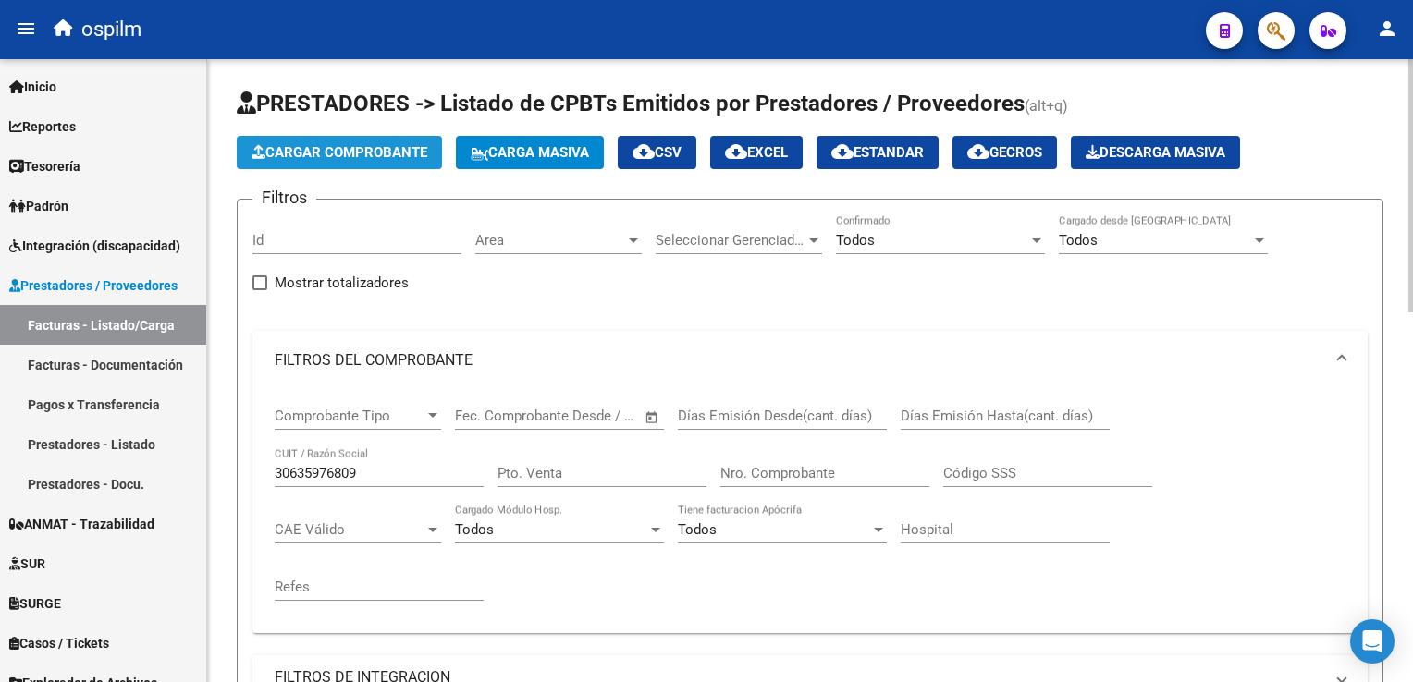
click at [337, 138] on button "Cargar Comprobante" at bounding box center [339, 152] width 205 height 33
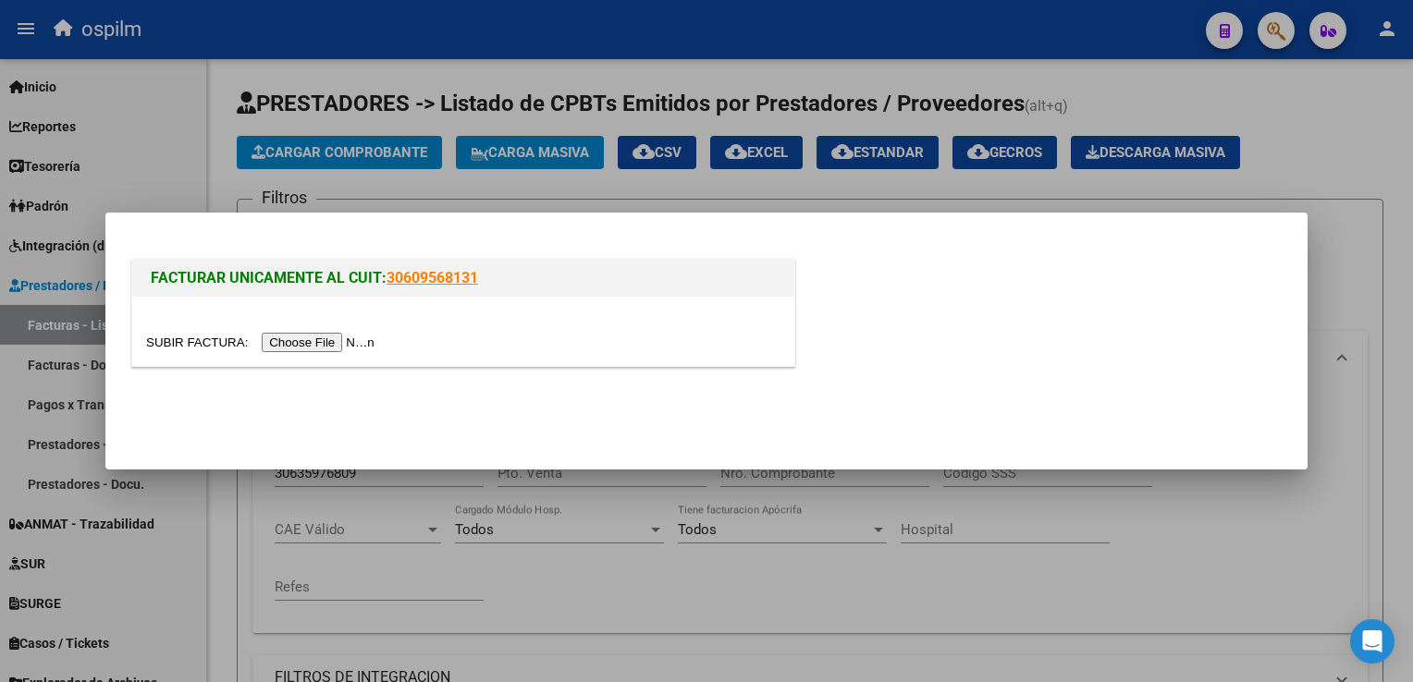
click at [318, 344] on input "file" at bounding box center [263, 342] width 234 height 19
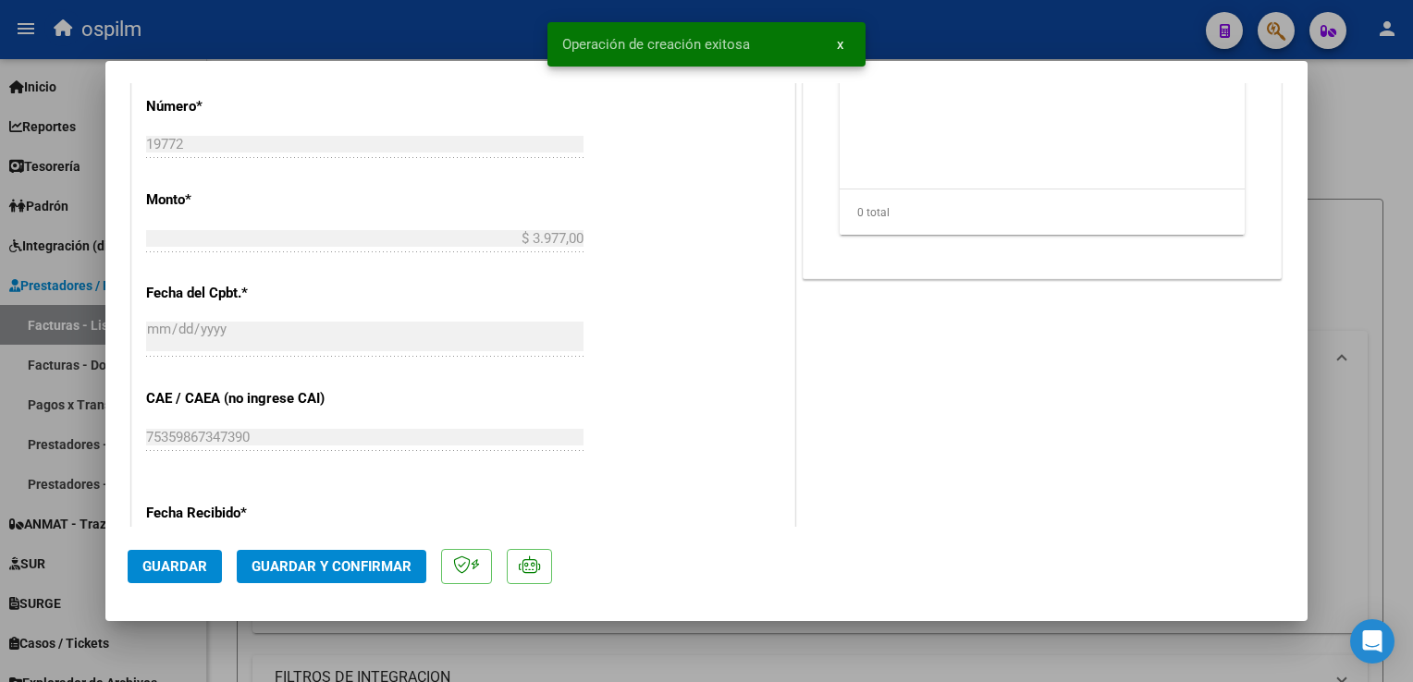
scroll to position [1017, 0]
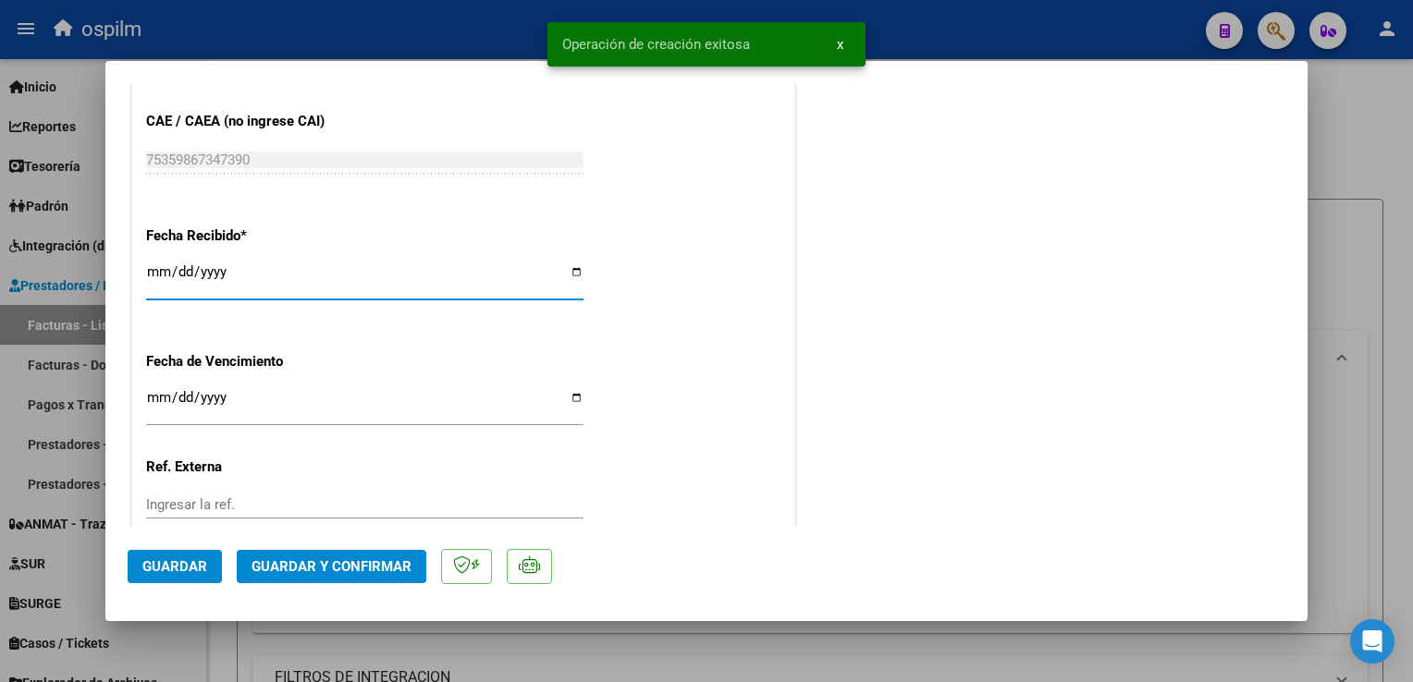
click at [148, 272] on input "[DATE]" at bounding box center [364, 279] width 437 height 30
type input "[DATE]"
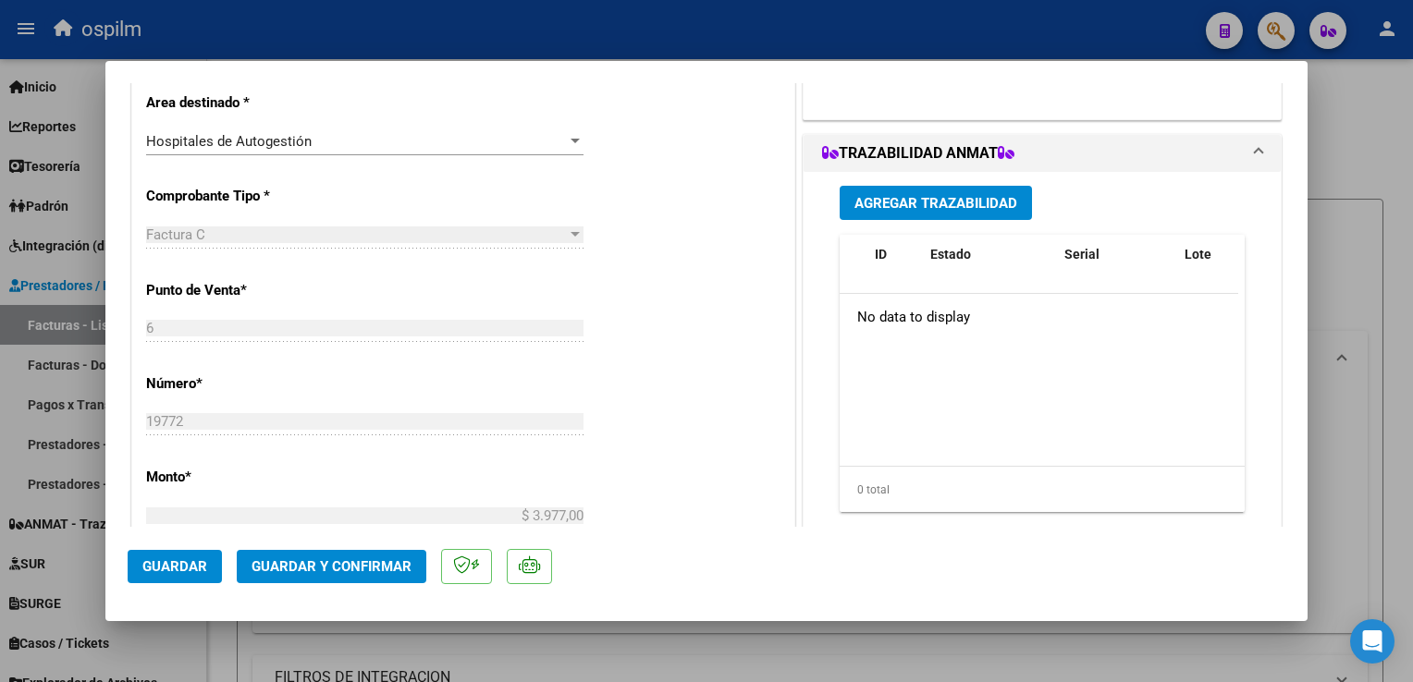
scroll to position [0, 0]
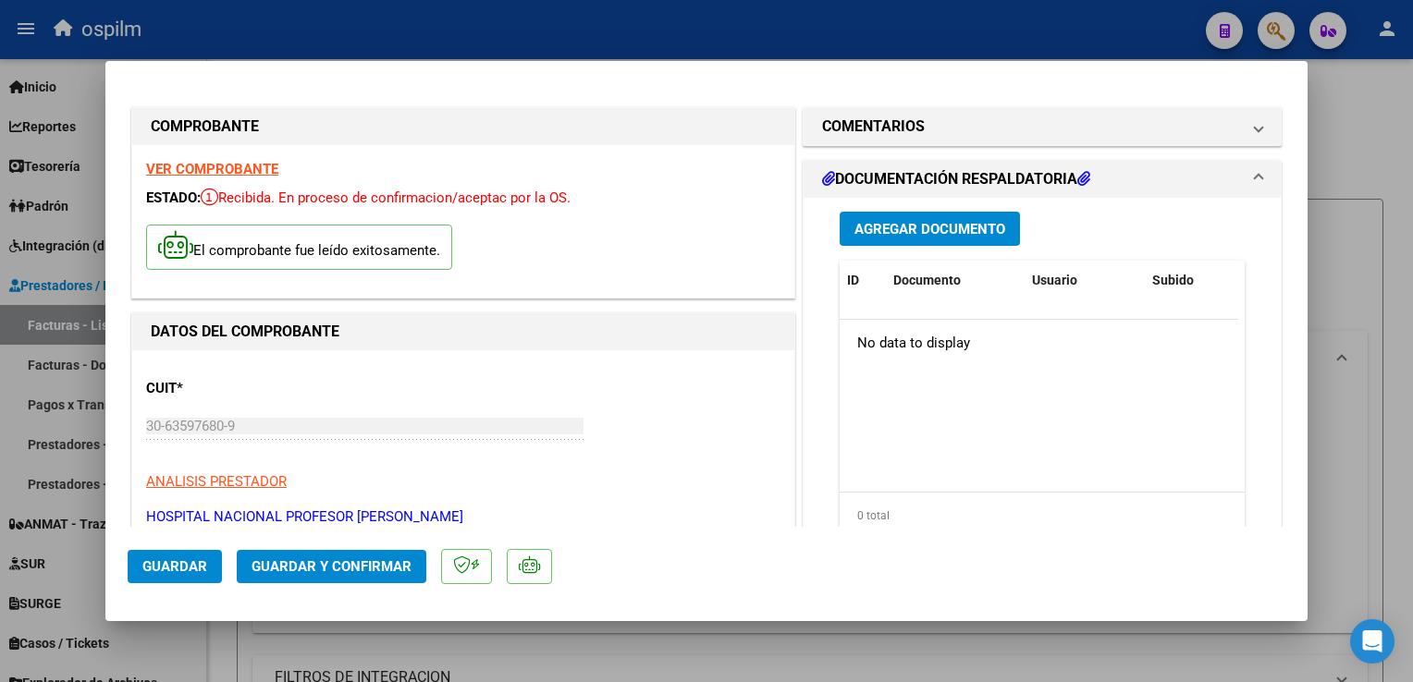
click at [974, 233] on span "Agregar Documento" at bounding box center [929, 229] width 151 height 17
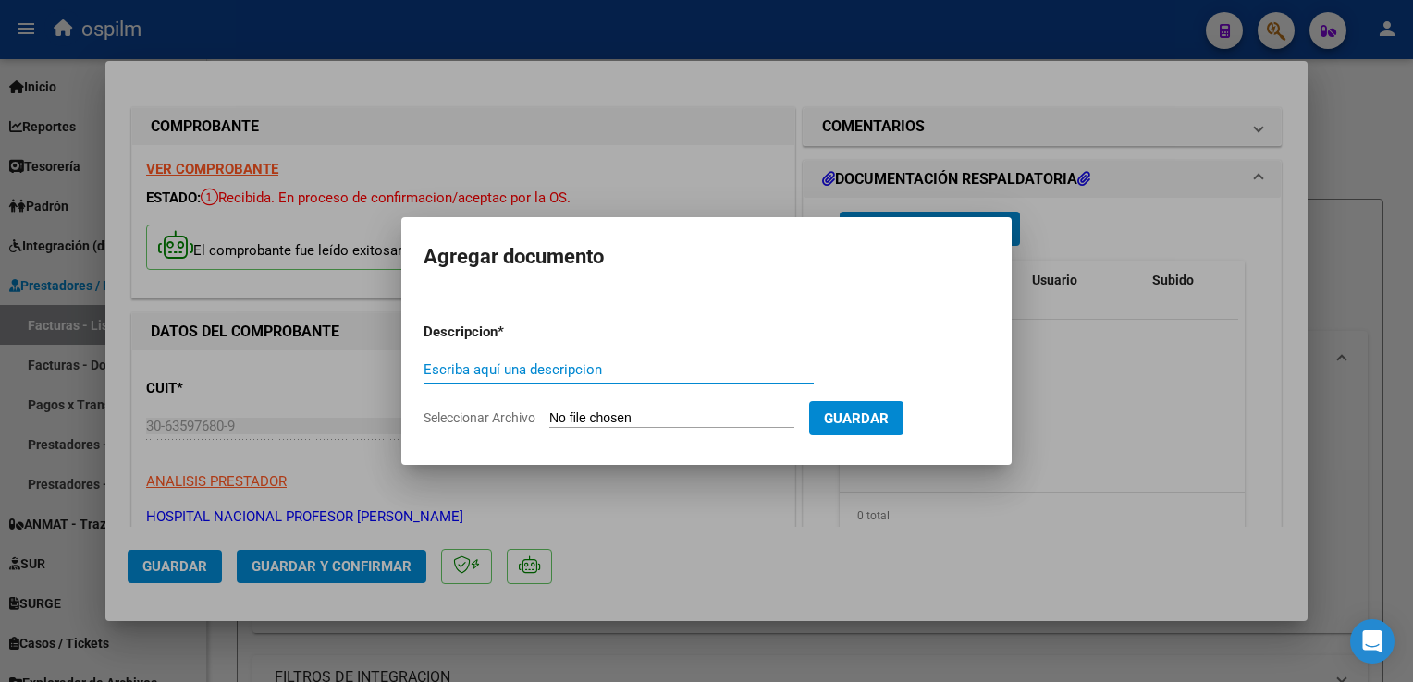
click at [587, 364] on input "Escriba aquí una descripcion" at bounding box center [618, 369] width 390 height 17
type input "Detalle"
click at [580, 418] on input "Seleccionar Archivo" at bounding box center [671, 419] width 245 height 18
type input "C:\fakepath\img10092025_0005.pdf"
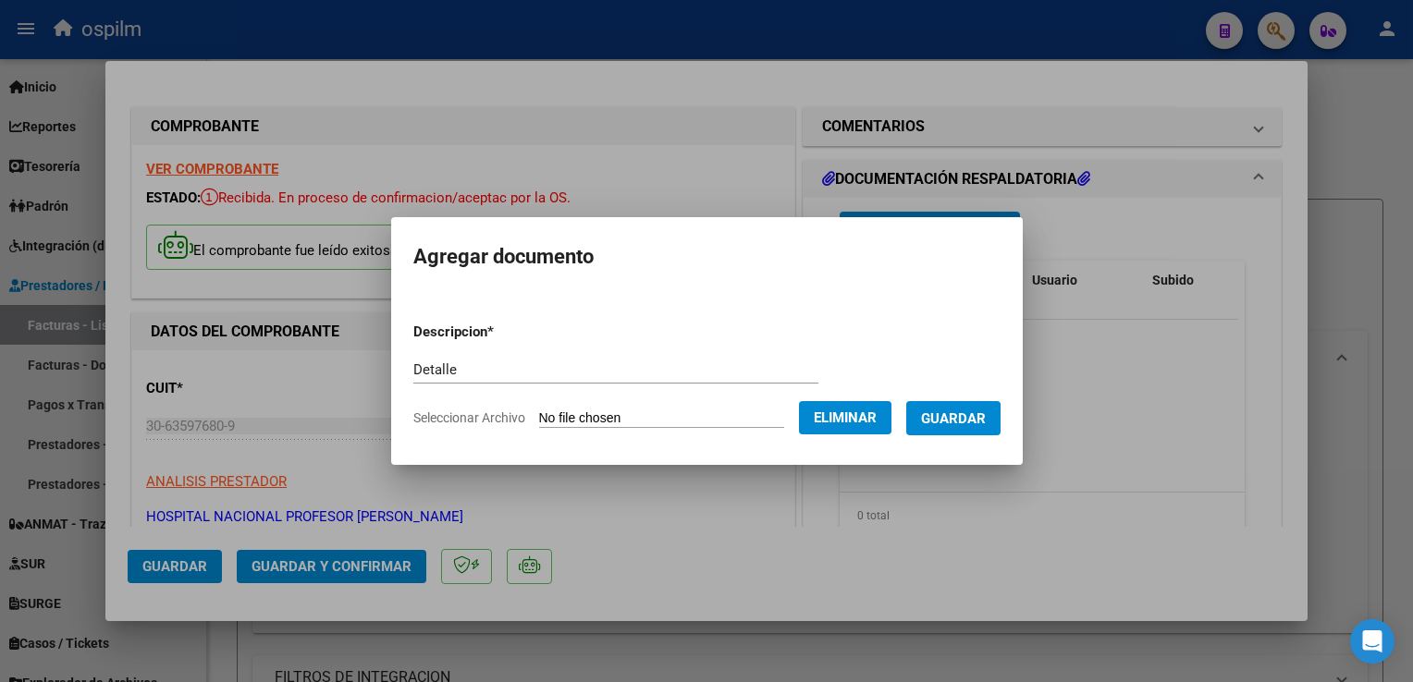
click at [953, 411] on span "Guardar" at bounding box center [953, 418] width 65 height 17
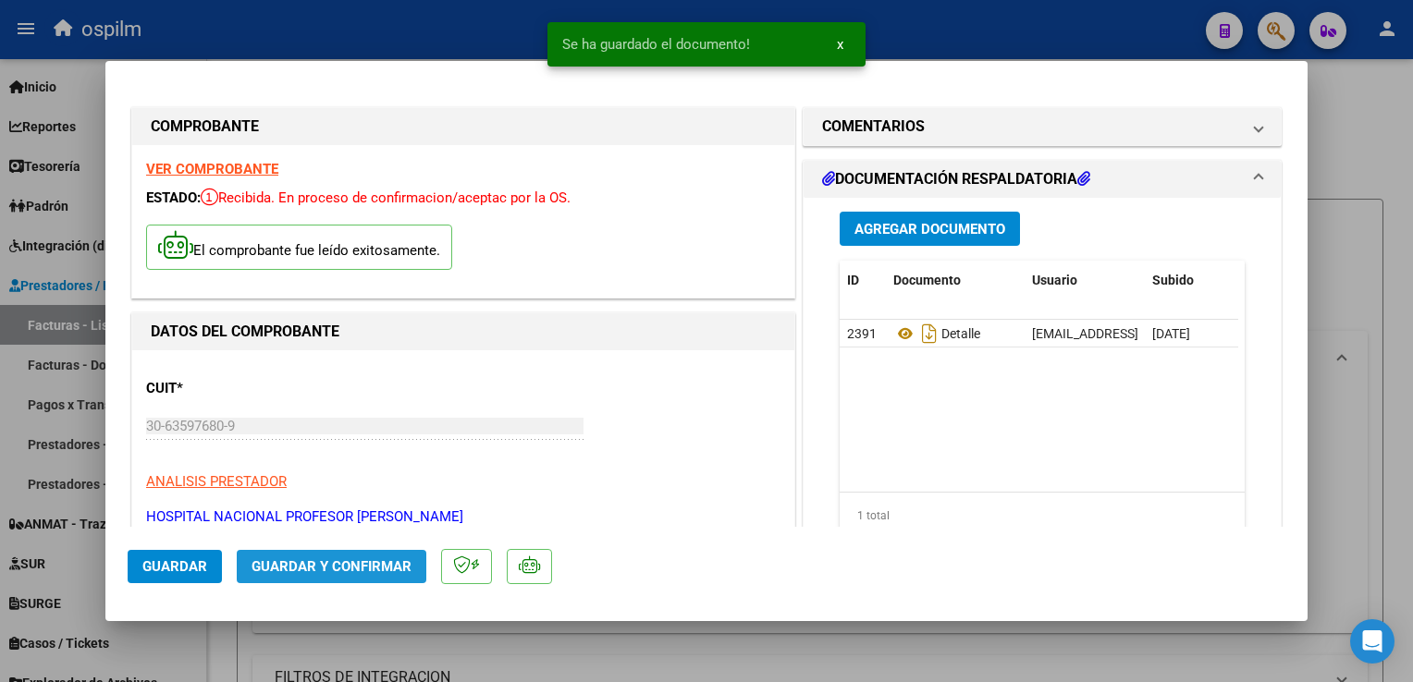
click at [373, 575] on span "Guardar y Confirmar" at bounding box center [331, 566] width 160 height 17
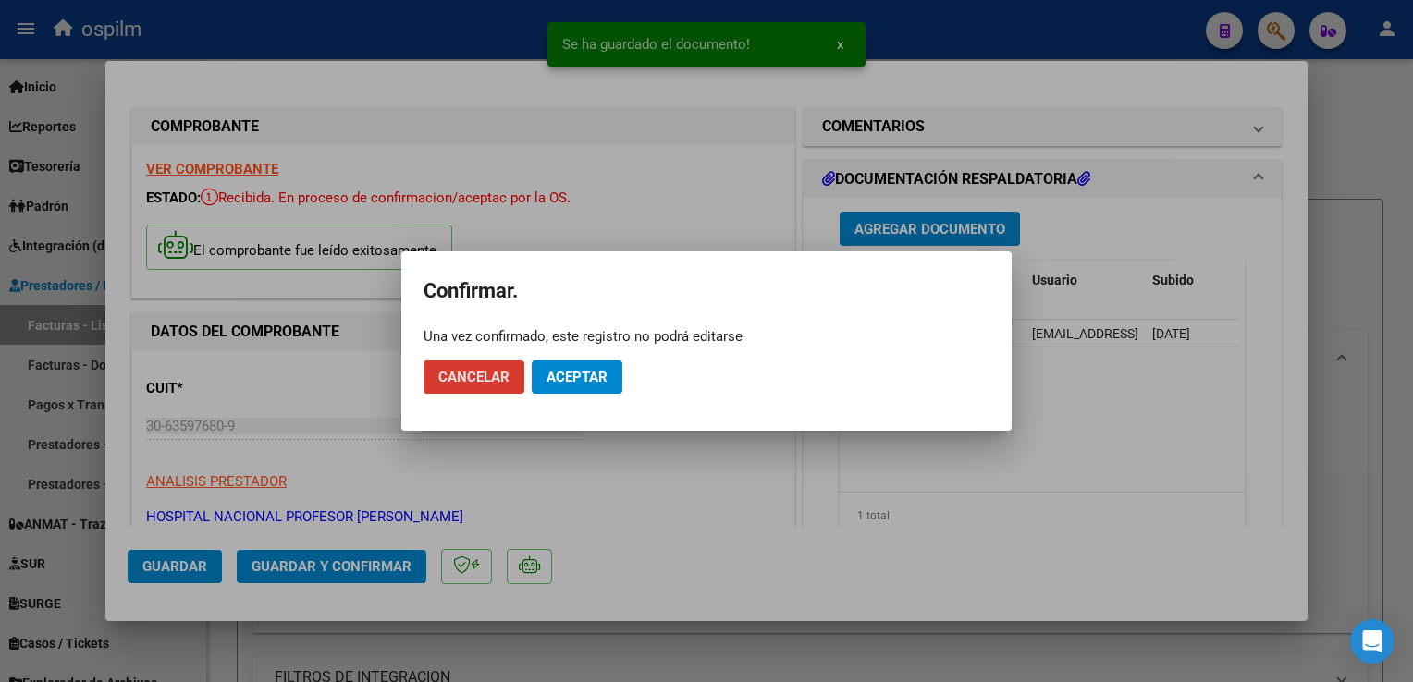
click at [595, 373] on span "Aceptar" at bounding box center [576, 377] width 61 height 17
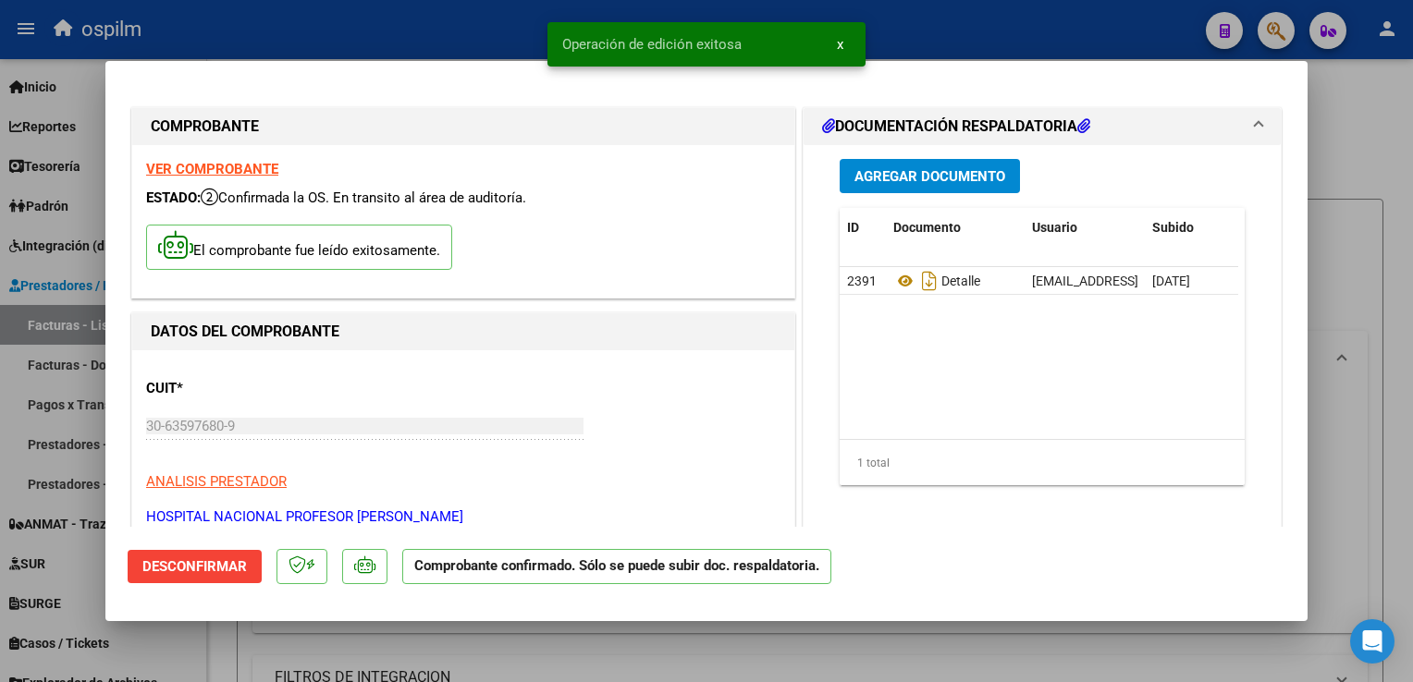
click at [1399, 373] on div at bounding box center [706, 341] width 1413 height 682
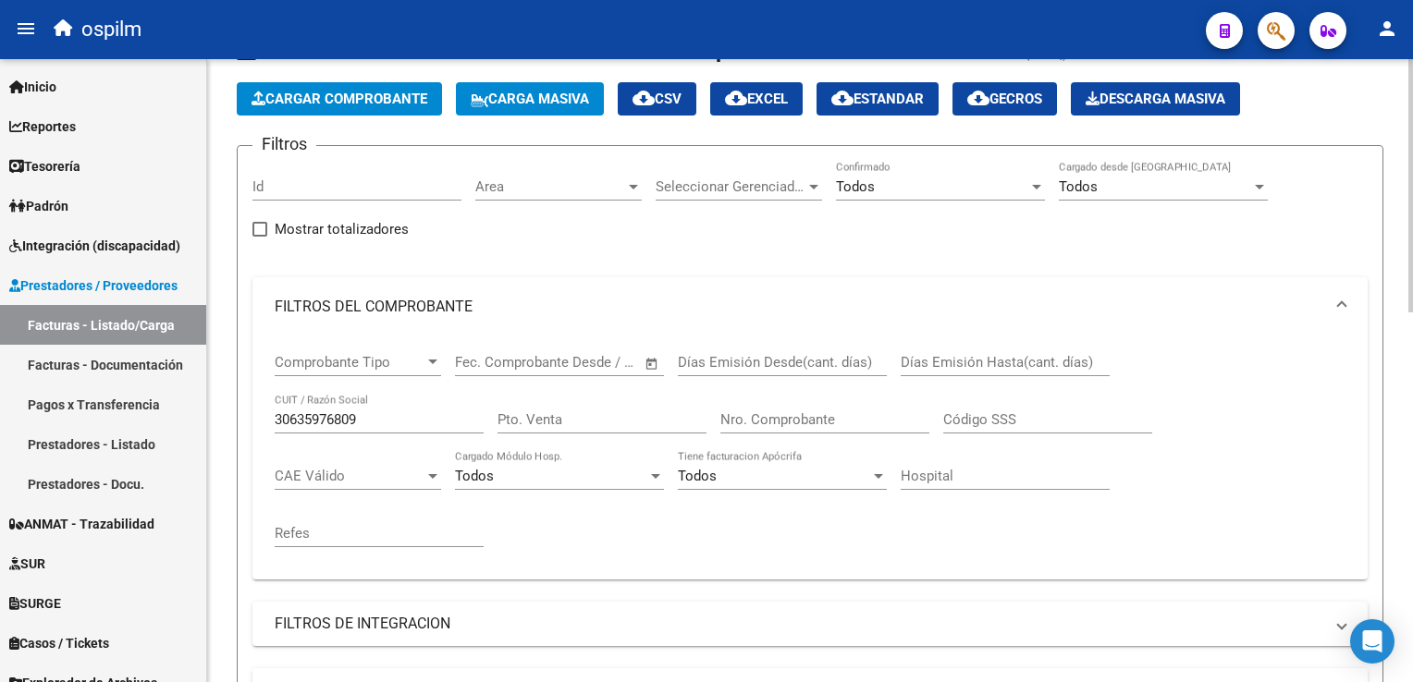
scroll to position [92, 0]
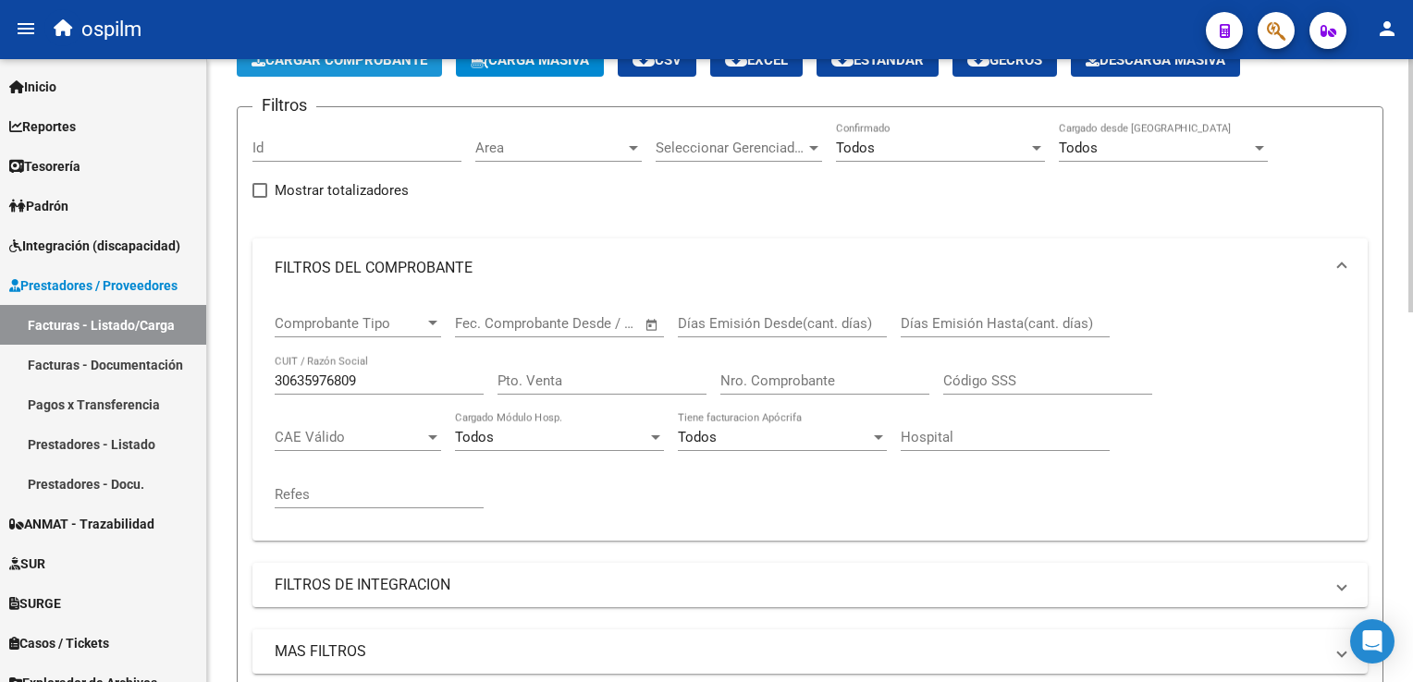
click at [396, 62] on span "Cargar Comprobante" at bounding box center [339, 60] width 176 height 17
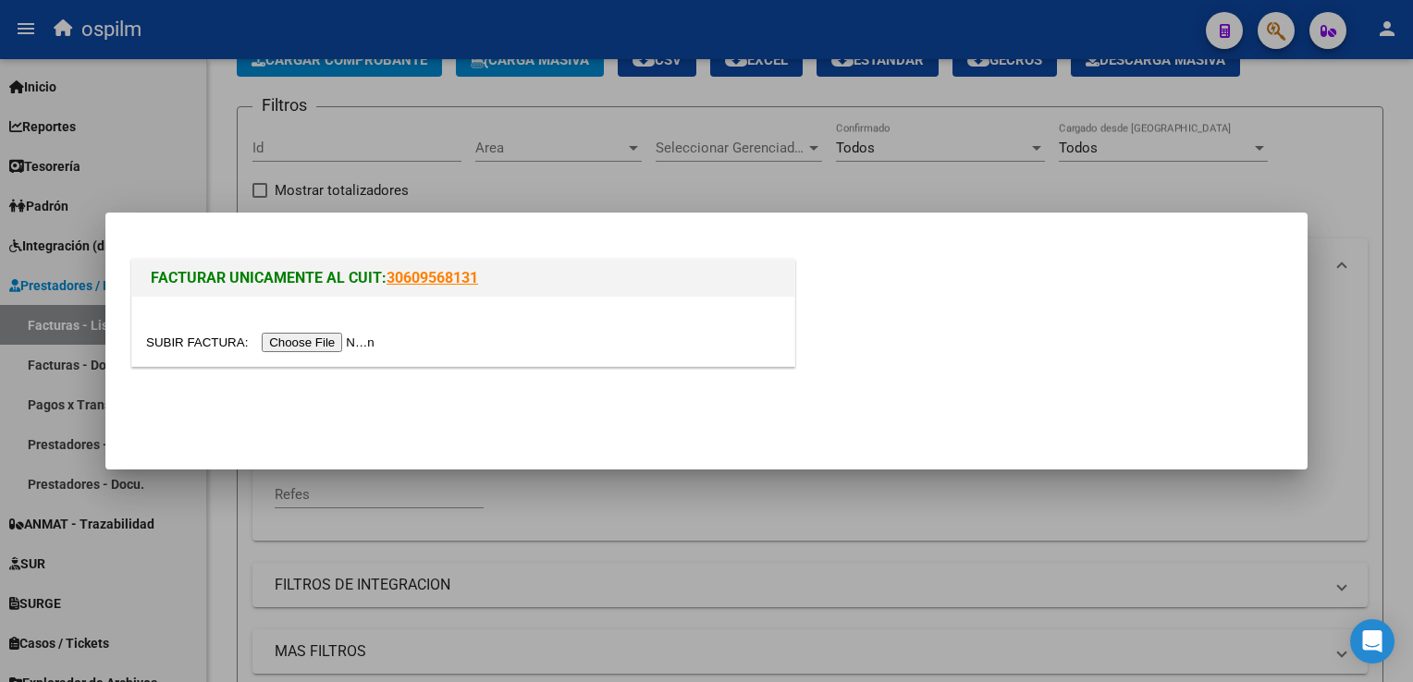
click at [336, 339] on input "file" at bounding box center [263, 342] width 234 height 19
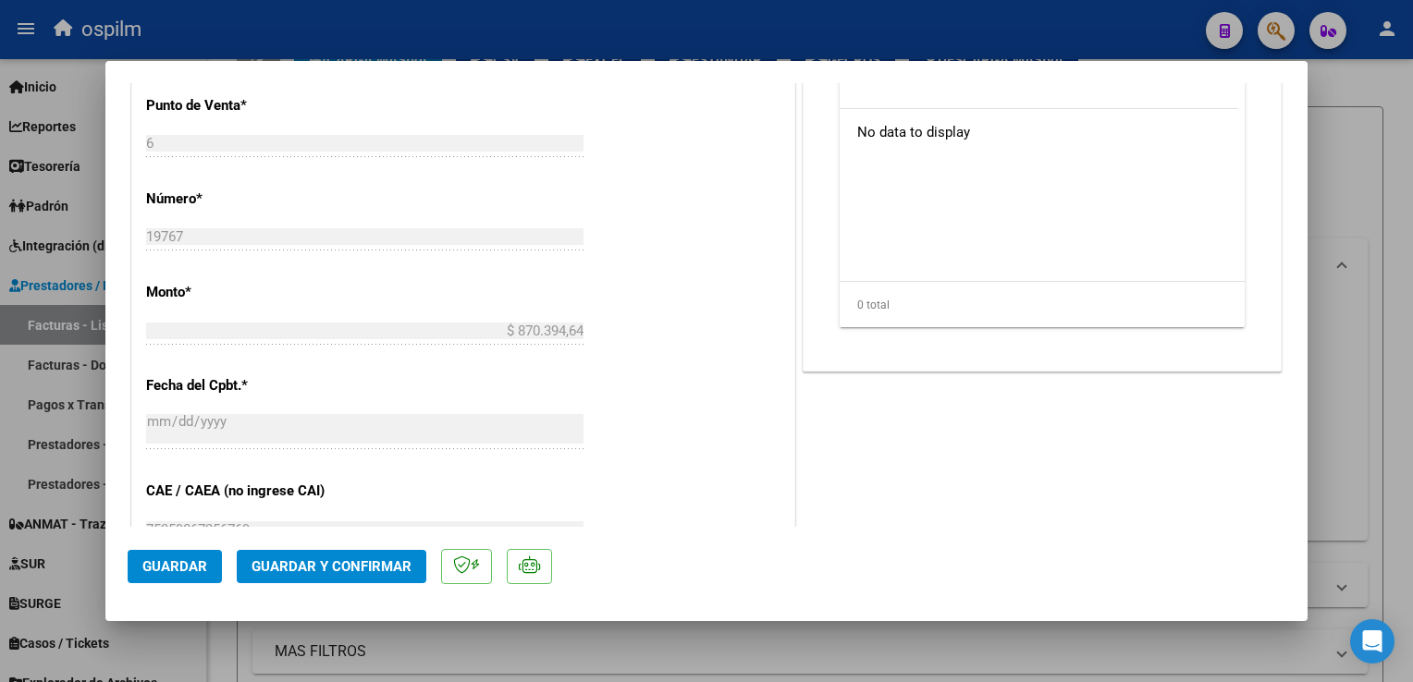
scroll to position [832, 0]
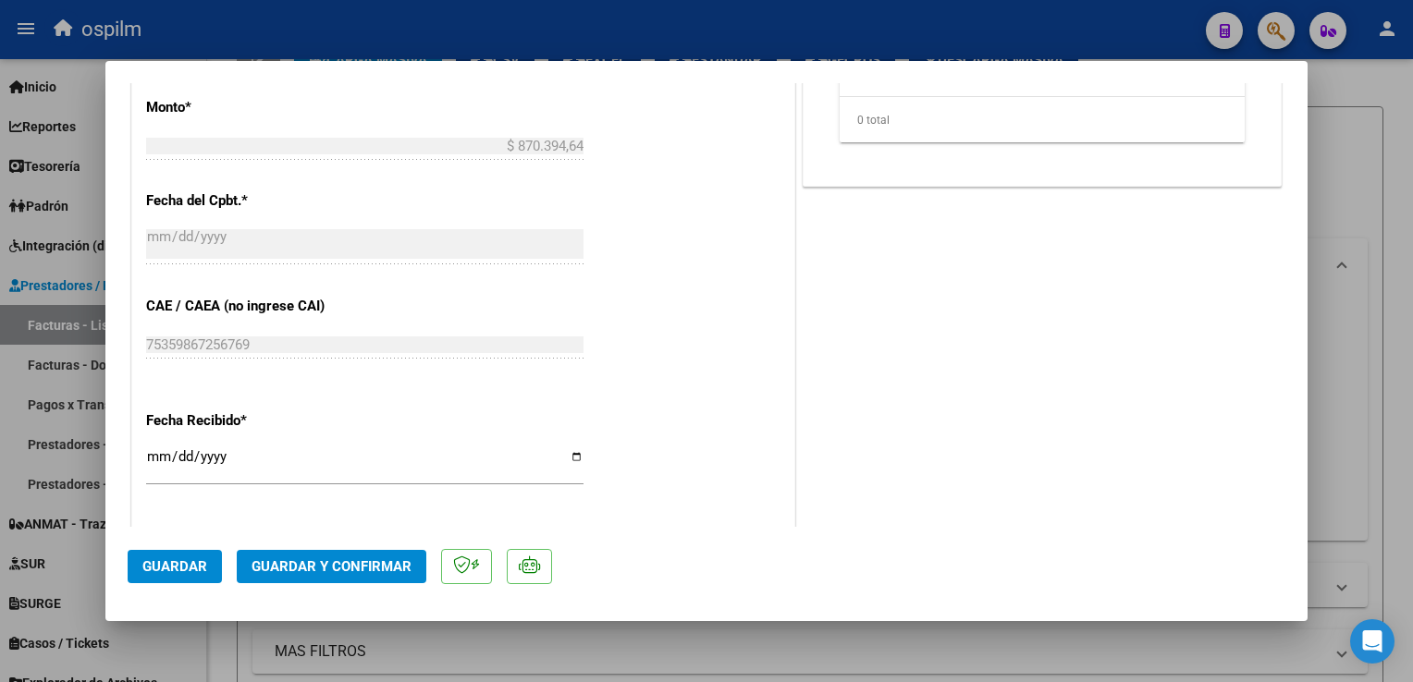
click at [157, 456] on input "[DATE]" at bounding box center [364, 464] width 437 height 30
type input "[DATE]"
click at [165, 575] on button "Guardar" at bounding box center [175, 566] width 94 height 33
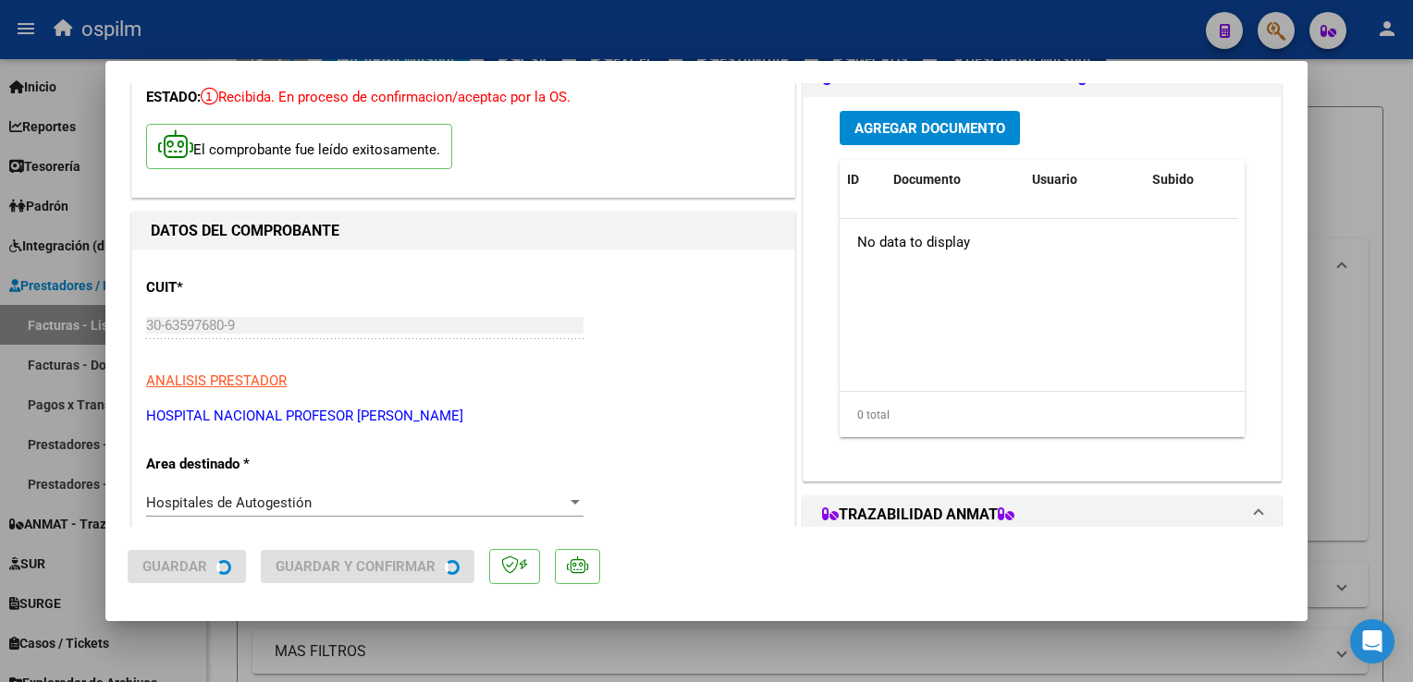
scroll to position [0, 0]
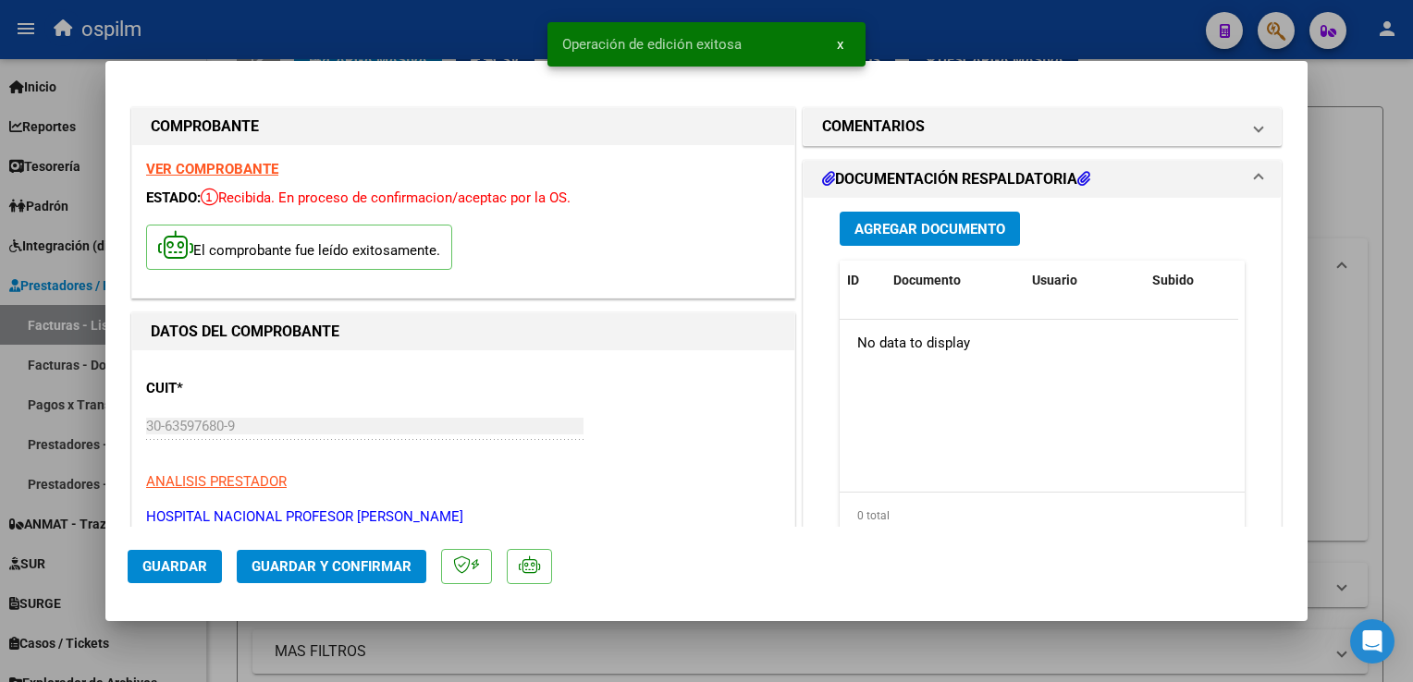
click at [943, 237] on span "Agregar Documento" at bounding box center [929, 229] width 151 height 17
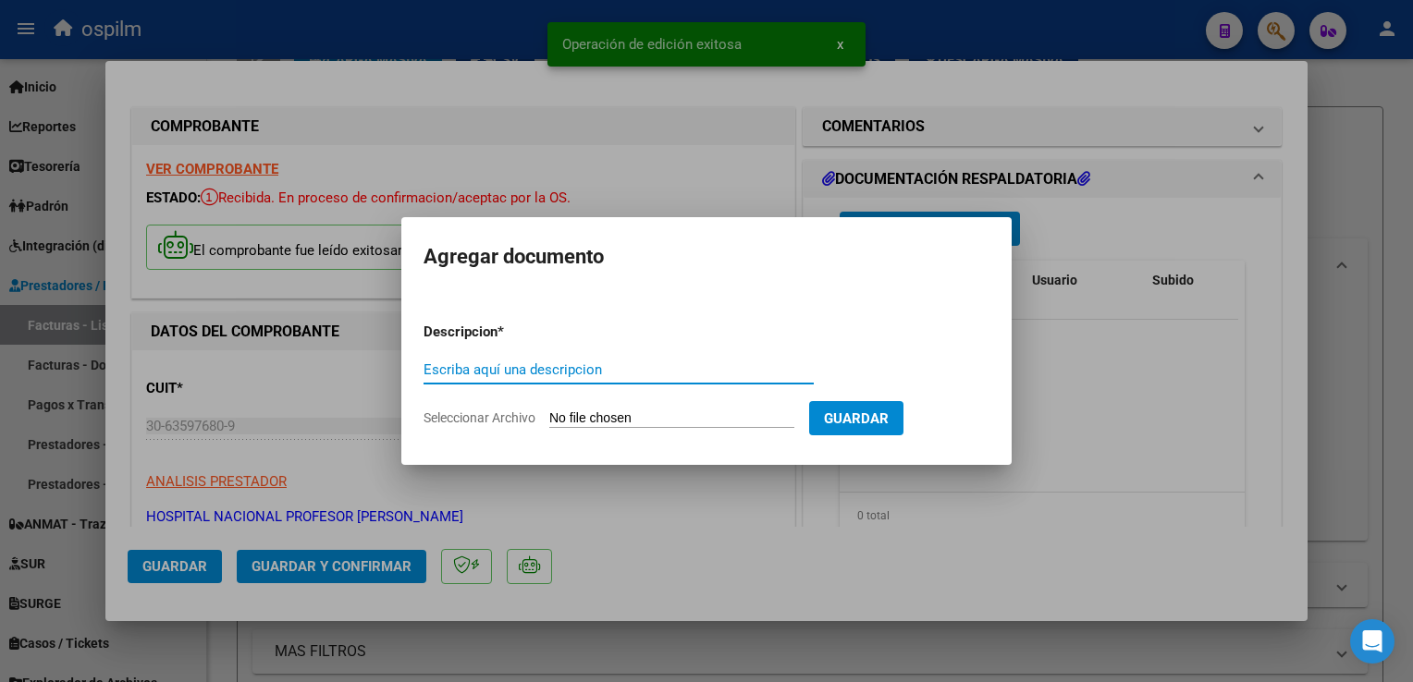
click at [561, 372] on input "Escriba aquí una descripcion" at bounding box center [618, 369] width 390 height 17
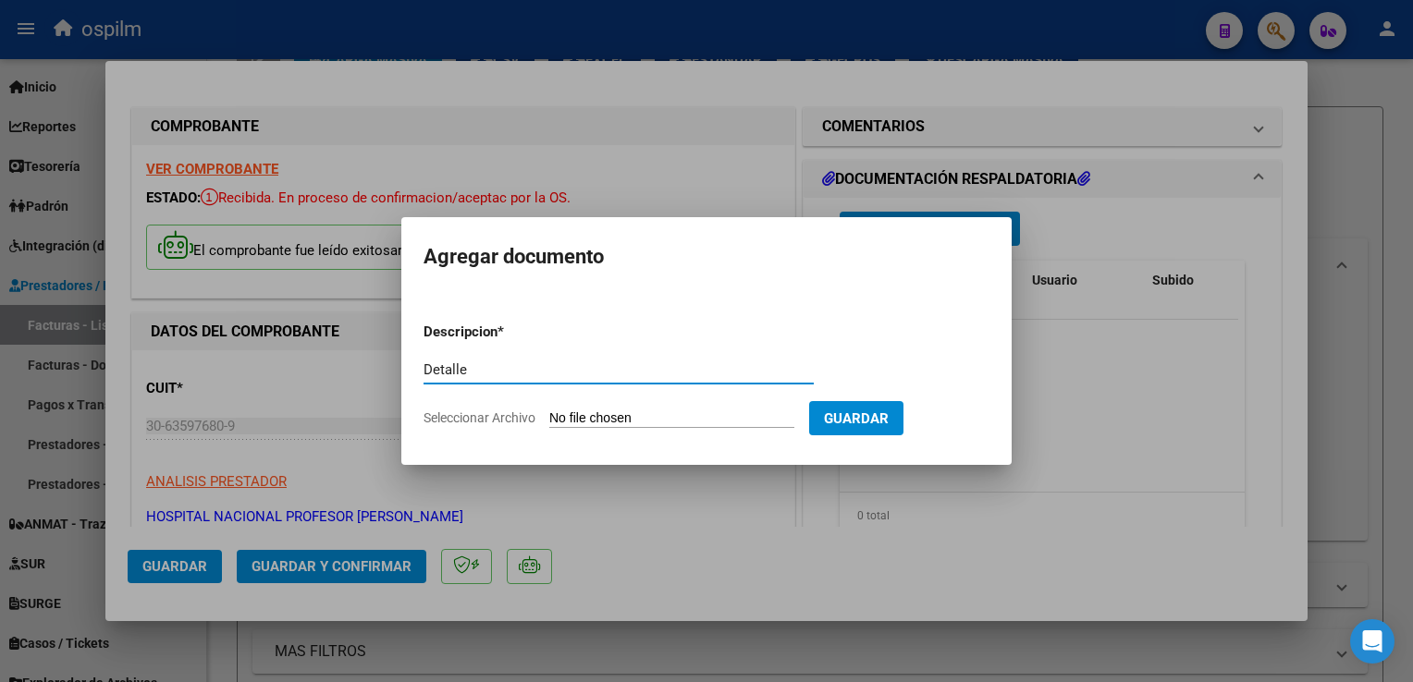
type input "Detalle"
click at [607, 418] on input "Seleccionar Archivo" at bounding box center [671, 419] width 245 height 18
type input "C:\fakepath\img10092025_0007.pdf"
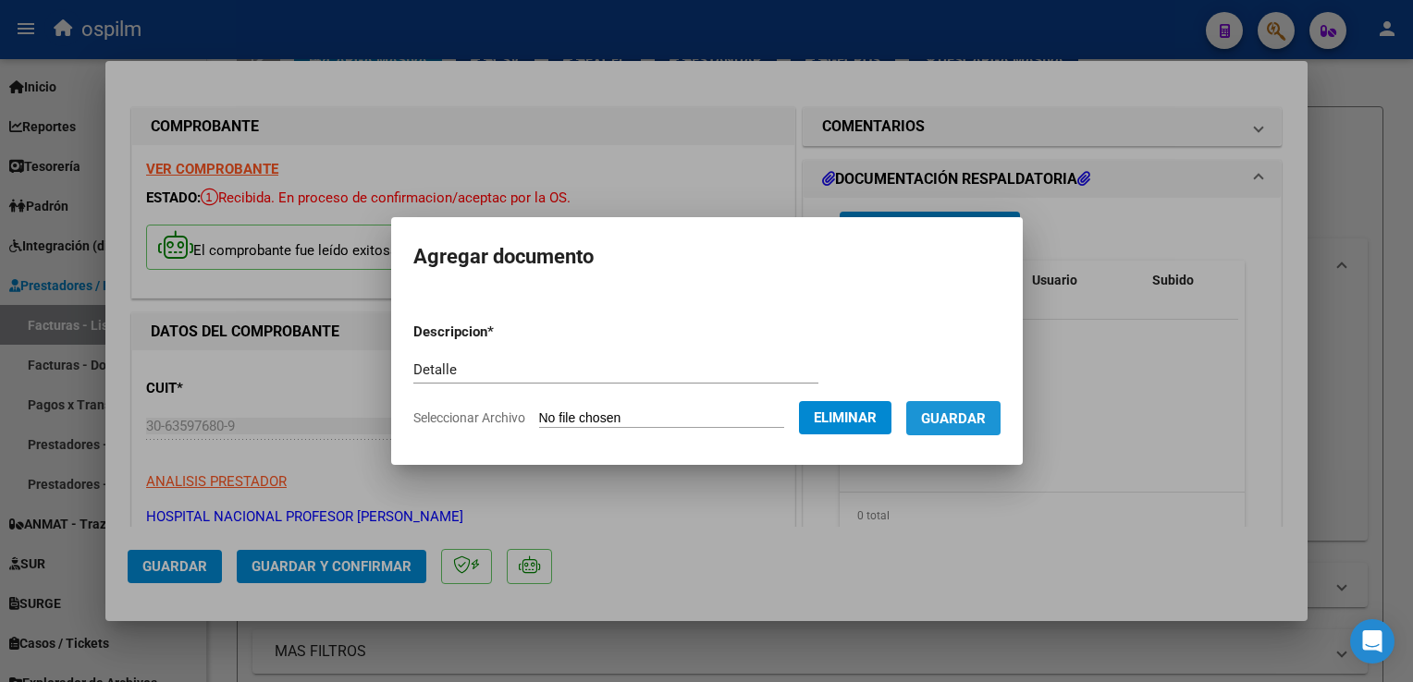
click at [965, 414] on span "Guardar" at bounding box center [953, 418] width 65 height 17
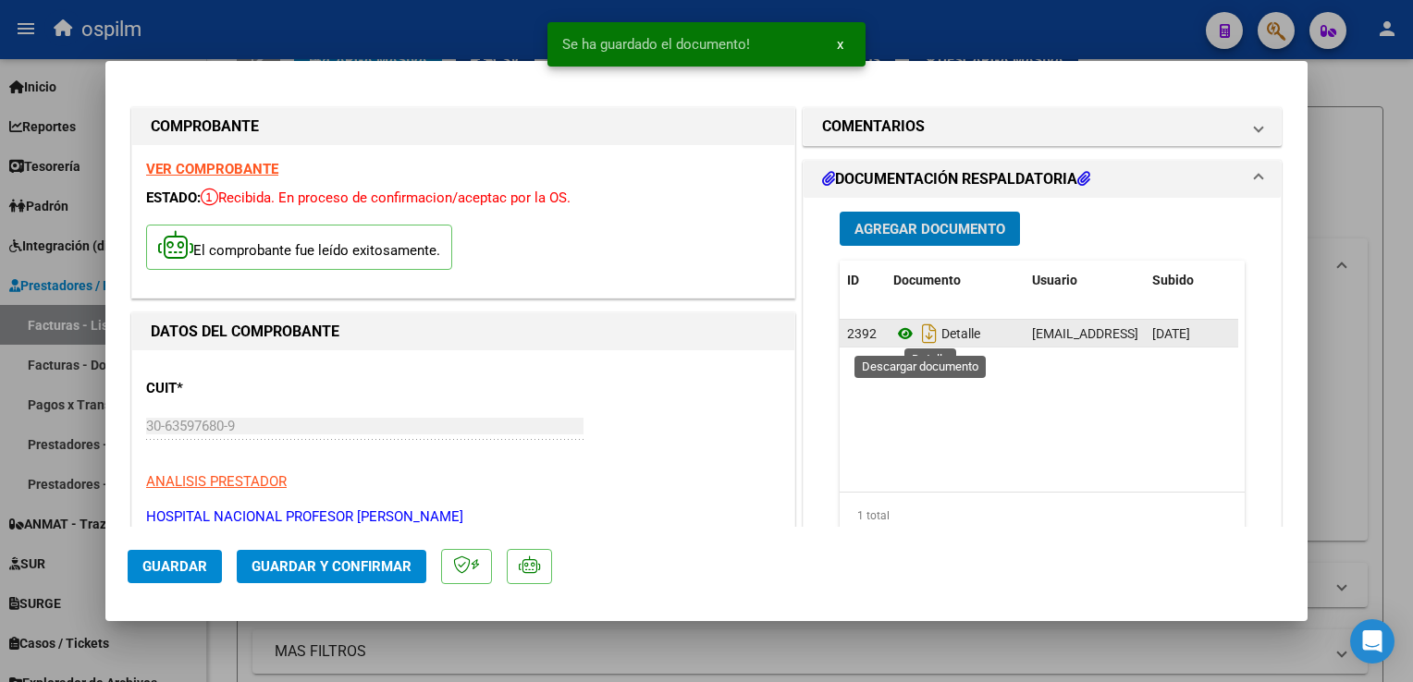
click at [894, 332] on icon at bounding box center [905, 334] width 24 height 22
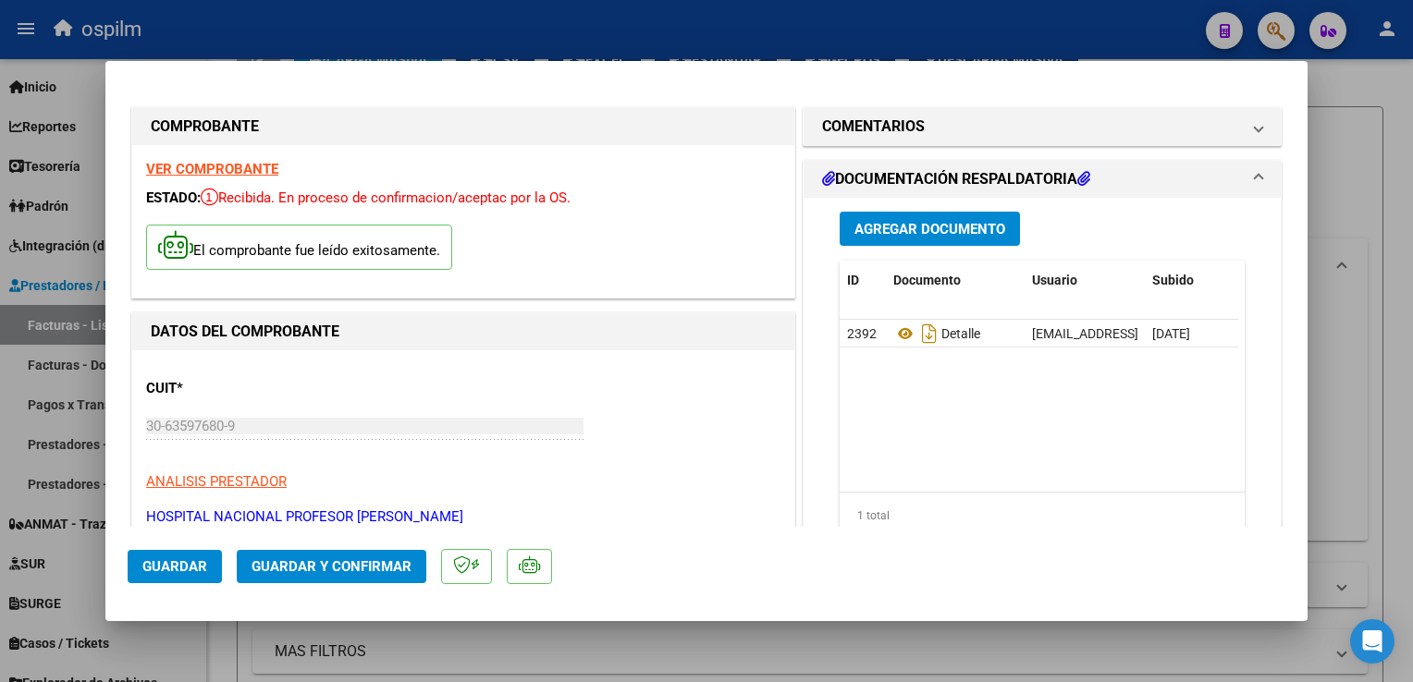
click at [356, 584] on mat-dialog-actions "Guardar Guardar y Confirmar" at bounding box center [706, 563] width 1157 height 73
click at [352, 576] on button "Guardar y Confirmar" at bounding box center [332, 566] width 190 height 33
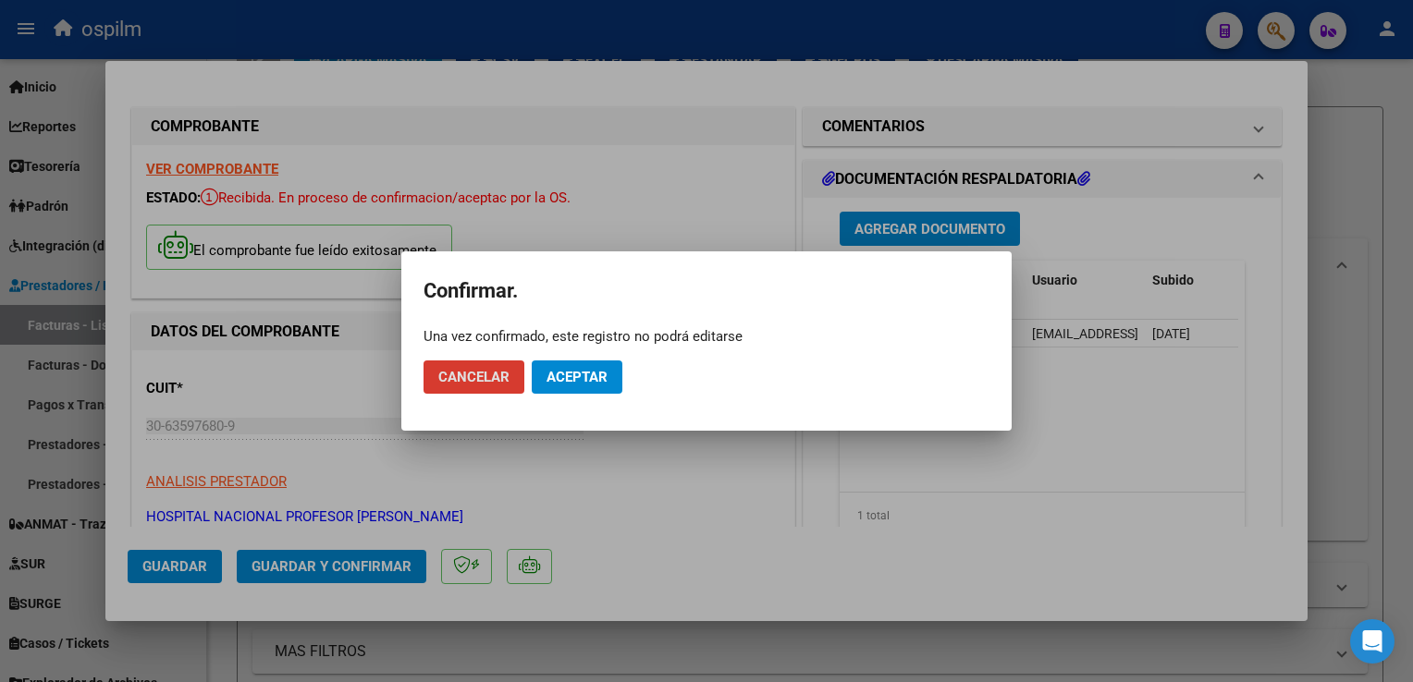
click at [587, 379] on span "Aceptar" at bounding box center [576, 377] width 61 height 17
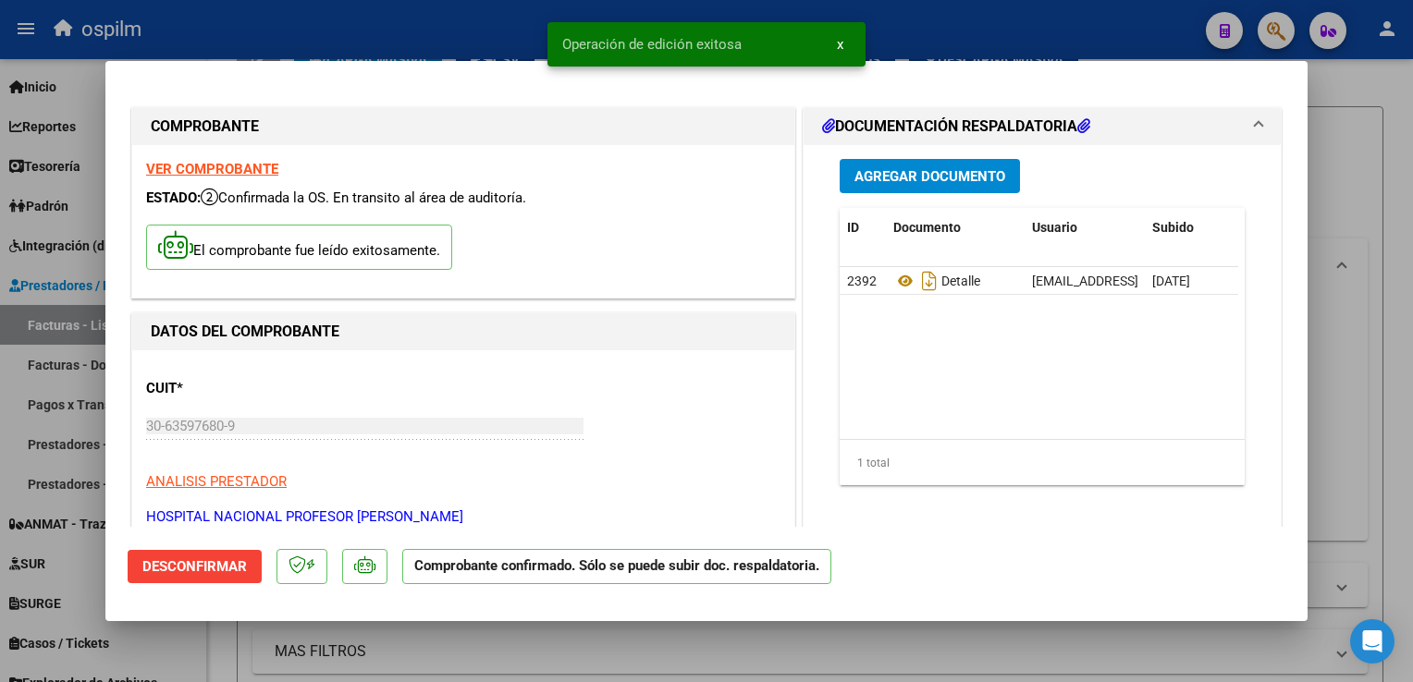
click at [1408, 338] on div at bounding box center [706, 341] width 1413 height 682
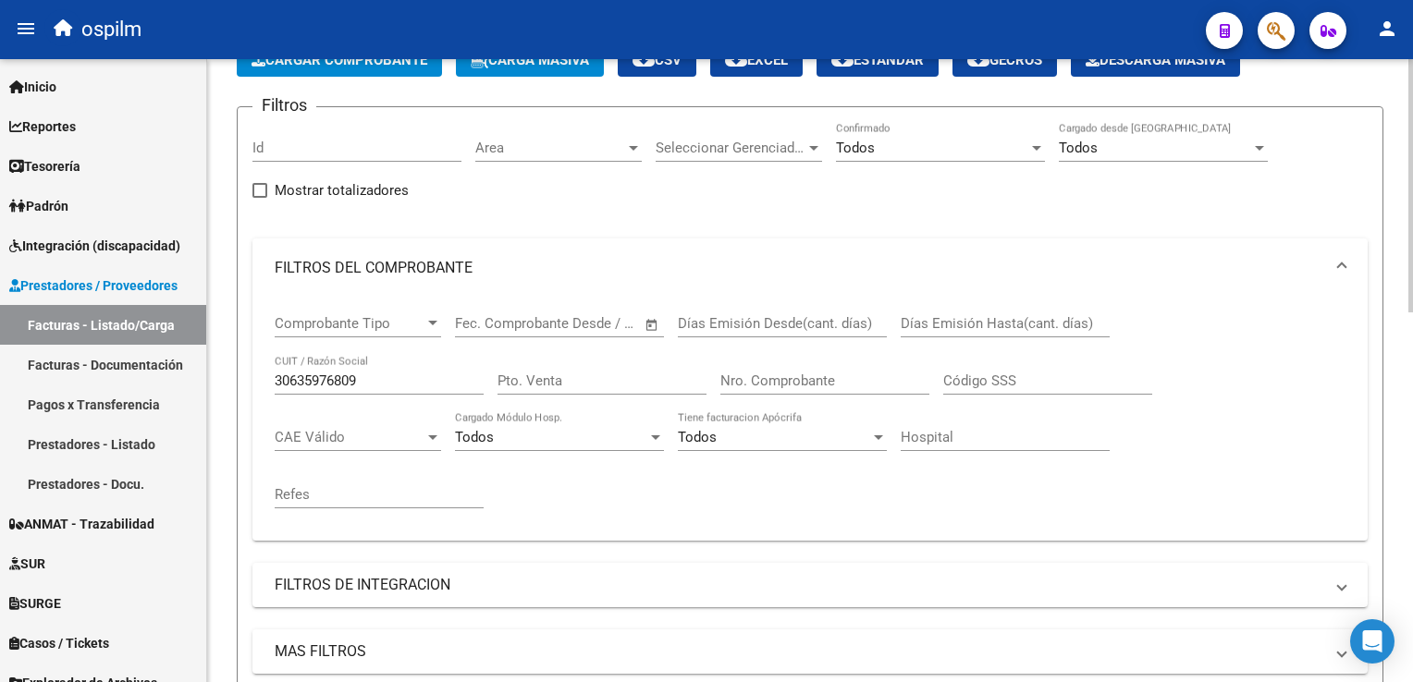
click at [1412, 260] on html "menu ospilm person Firma Express Inicio Calendario SSS Instructivos Contacto OS…" at bounding box center [706, 341] width 1413 height 682
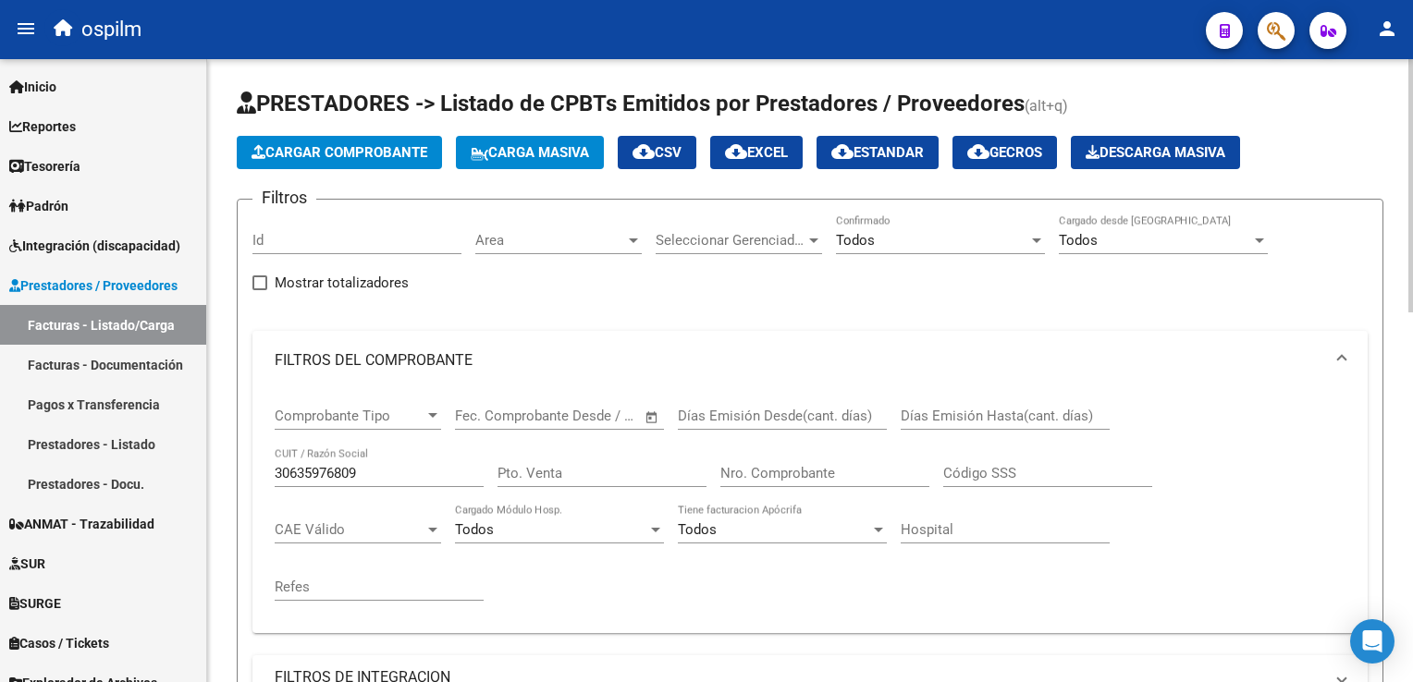
click at [357, 148] on span "Cargar Comprobante" at bounding box center [339, 152] width 176 height 17
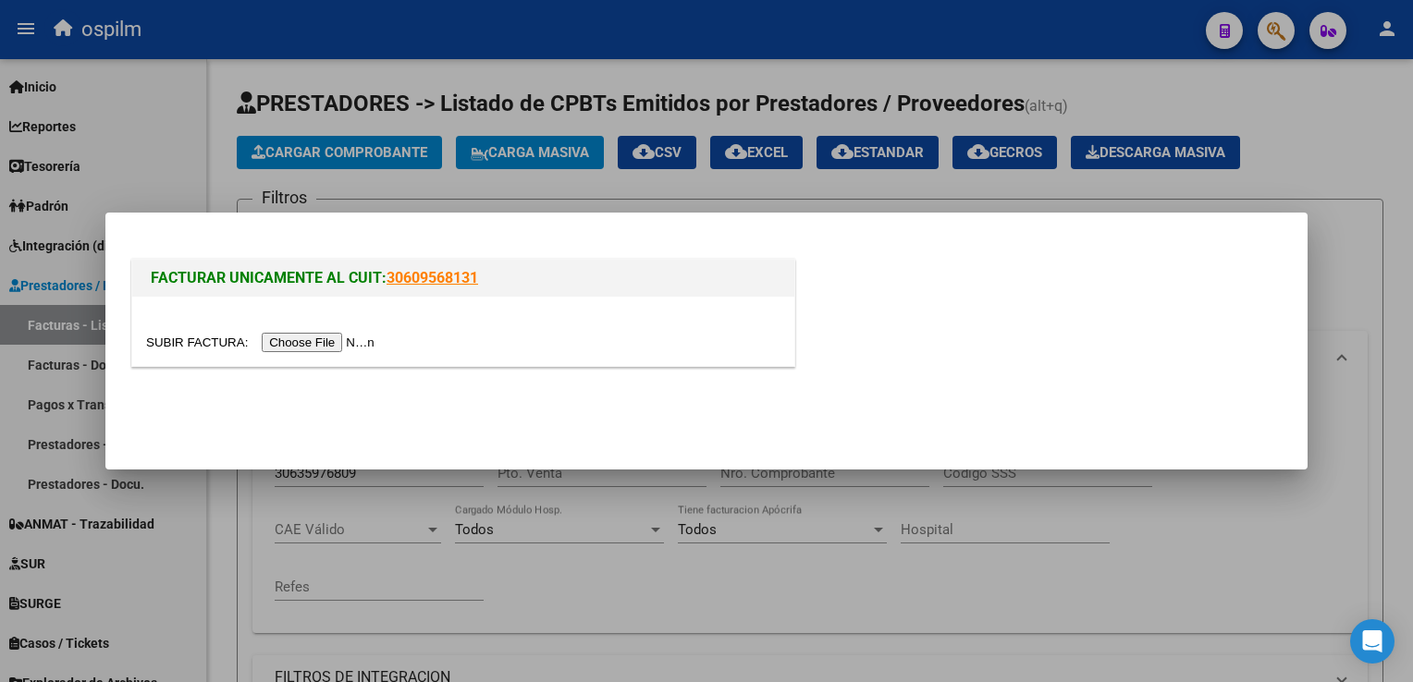
click at [310, 341] on input "file" at bounding box center [263, 342] width 234 height 19
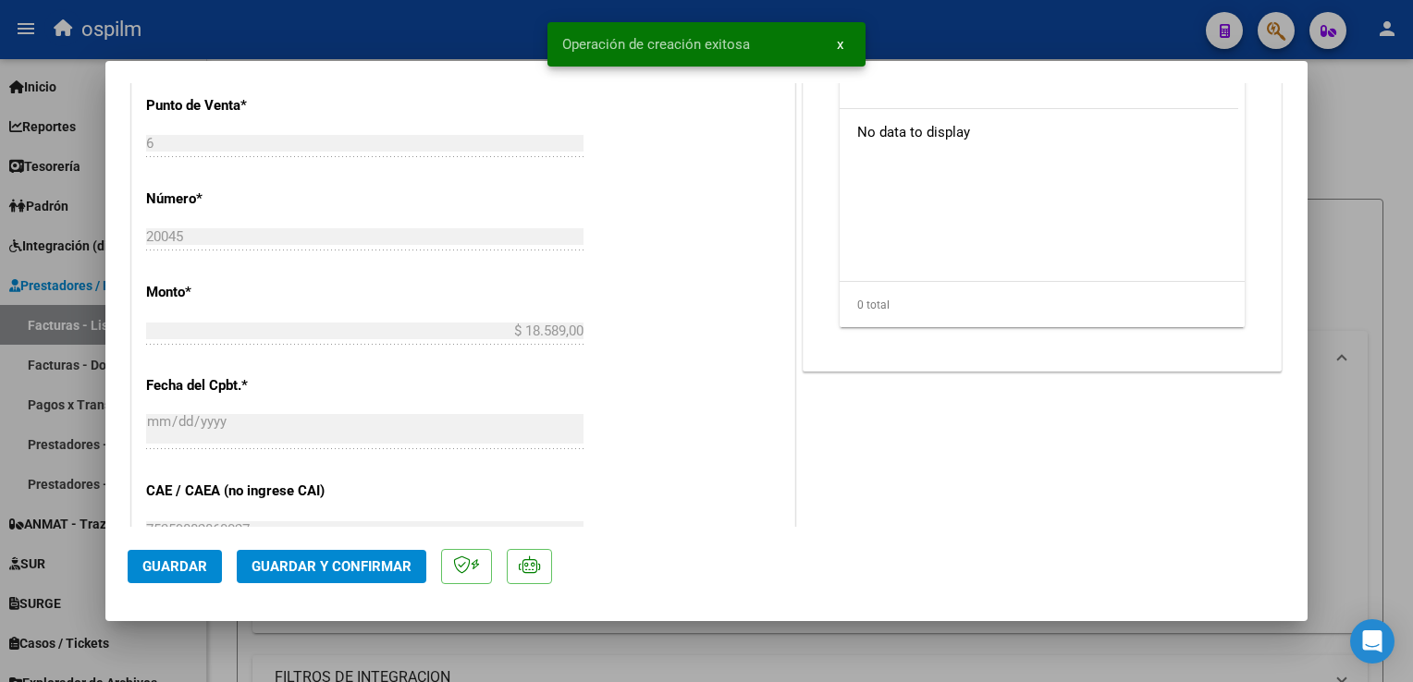
scroll to position [832, 0]
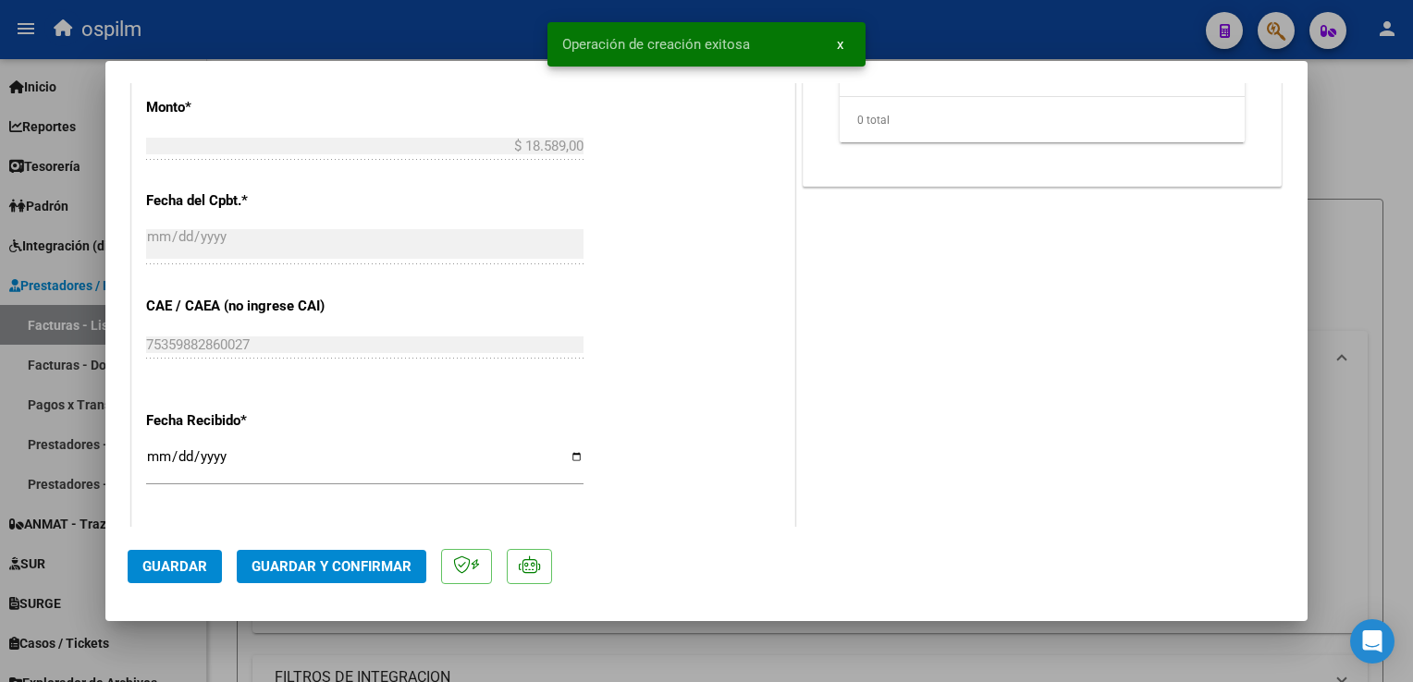
click at [152, 453] on input "[DATE]" at bounding box center [364, 464] width 437 height 30
type input "[DATE]"
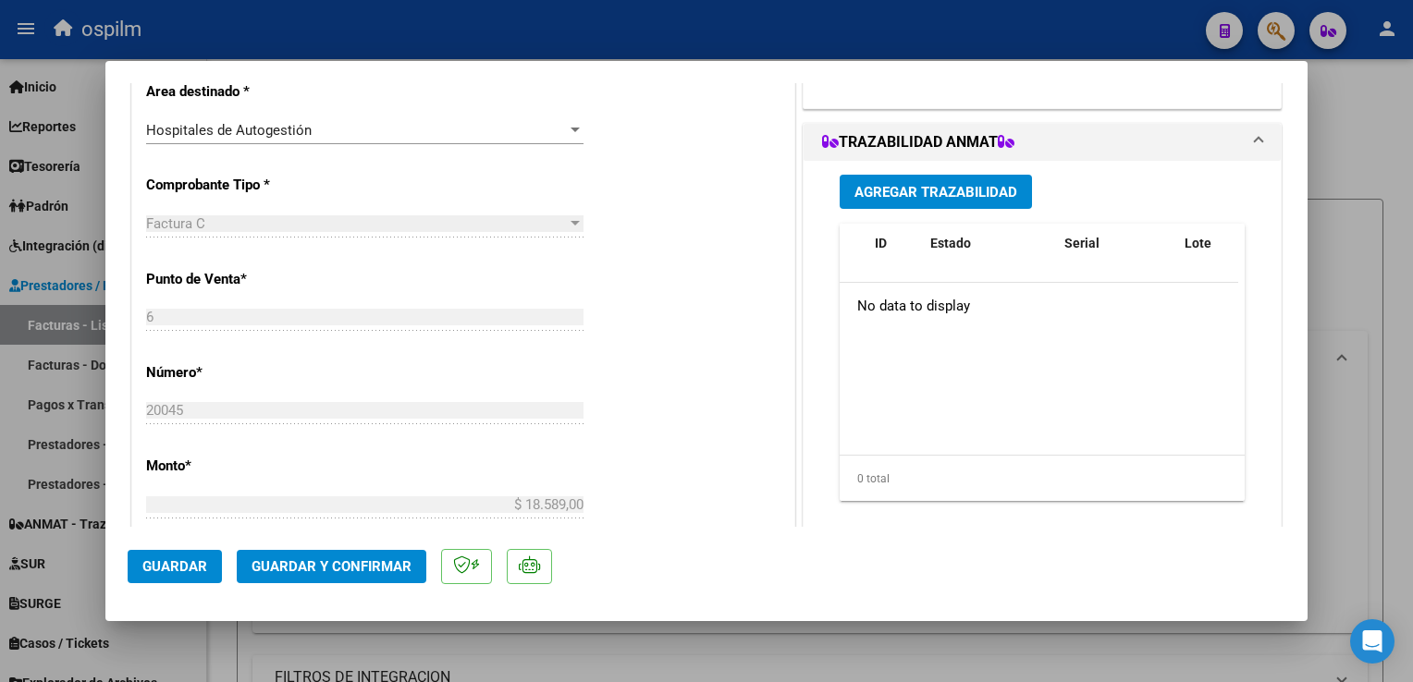
scroll to position [0, 0]
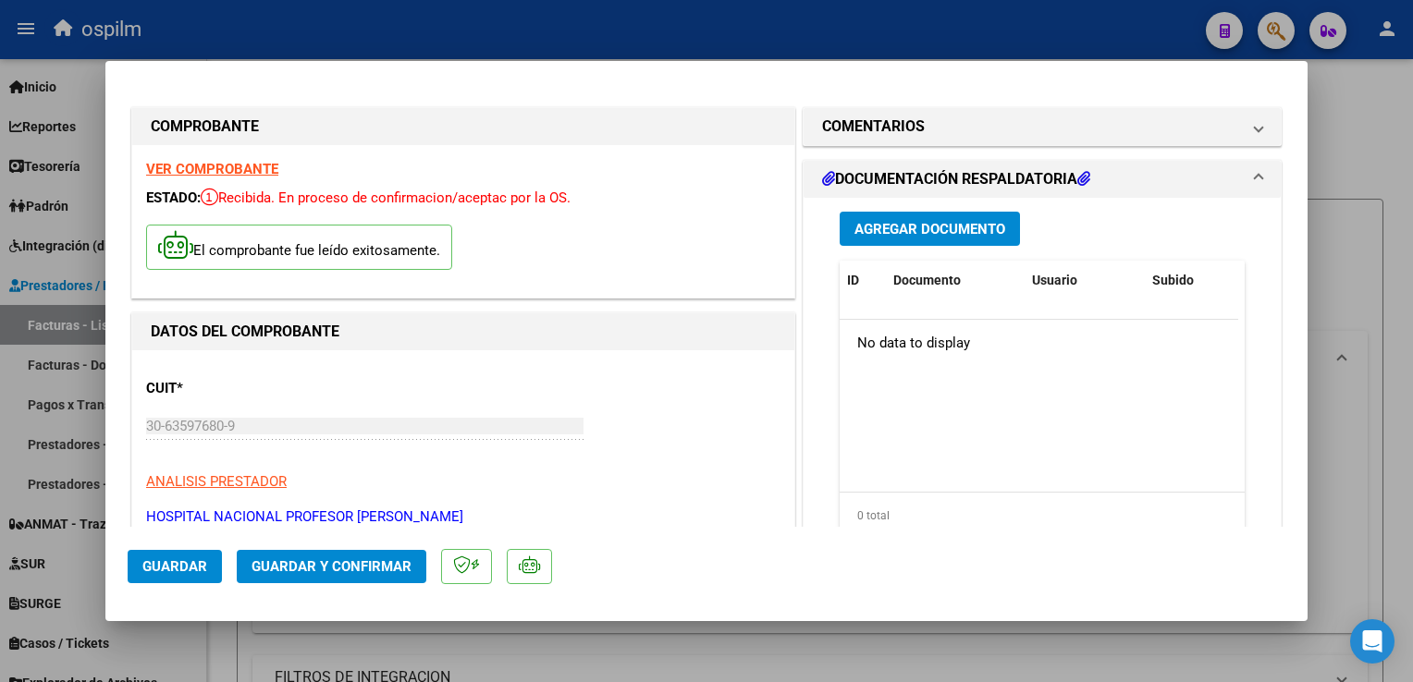
click at [939, 234] on span "Agregar Documento" at bounding box center [929, 229] width 151 height 17
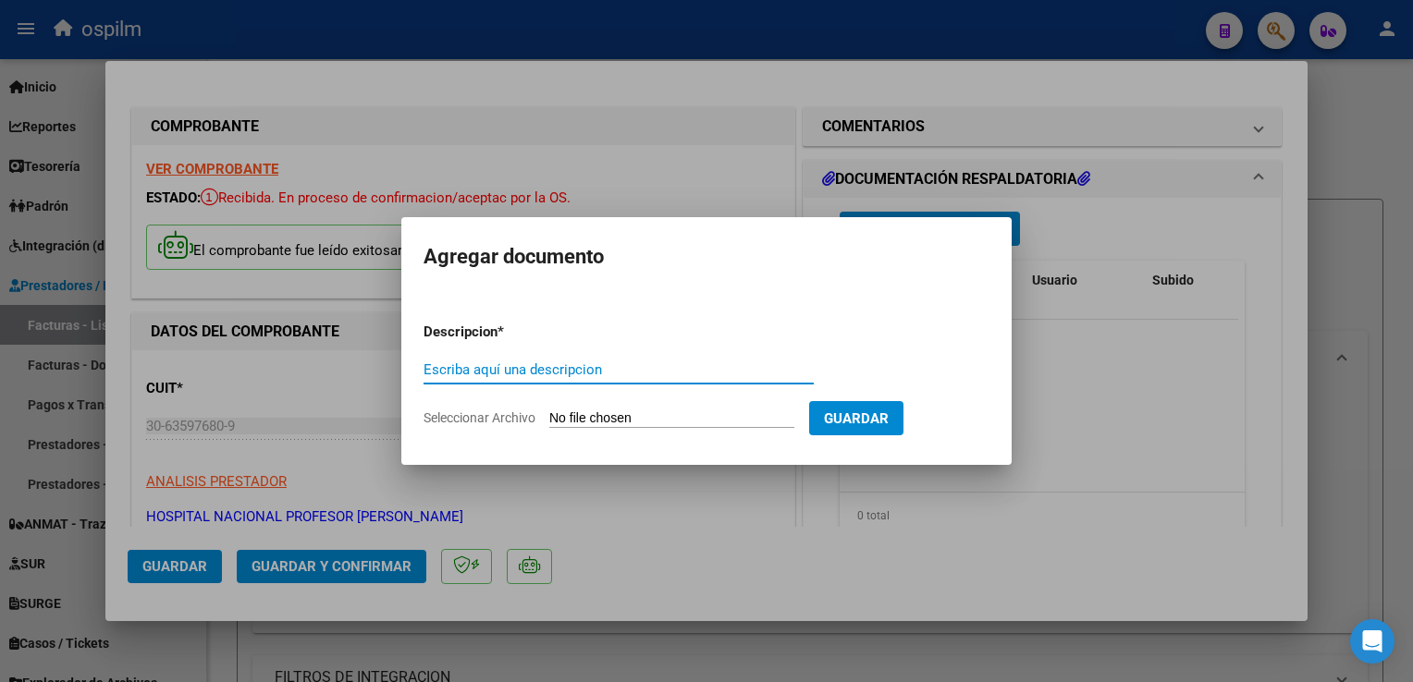
click at [632, 372] on input "Escriba aquí una descripcion" at bounding box center [618, 369] width 390 height 17
type input "F"
type input "Detalle"
click at [606, 410] on input "Seleccionar Archivo" at bounding box center [671, 419] width 245 height 18
type input "C:\fakepath\Anexo 20045.pdf"
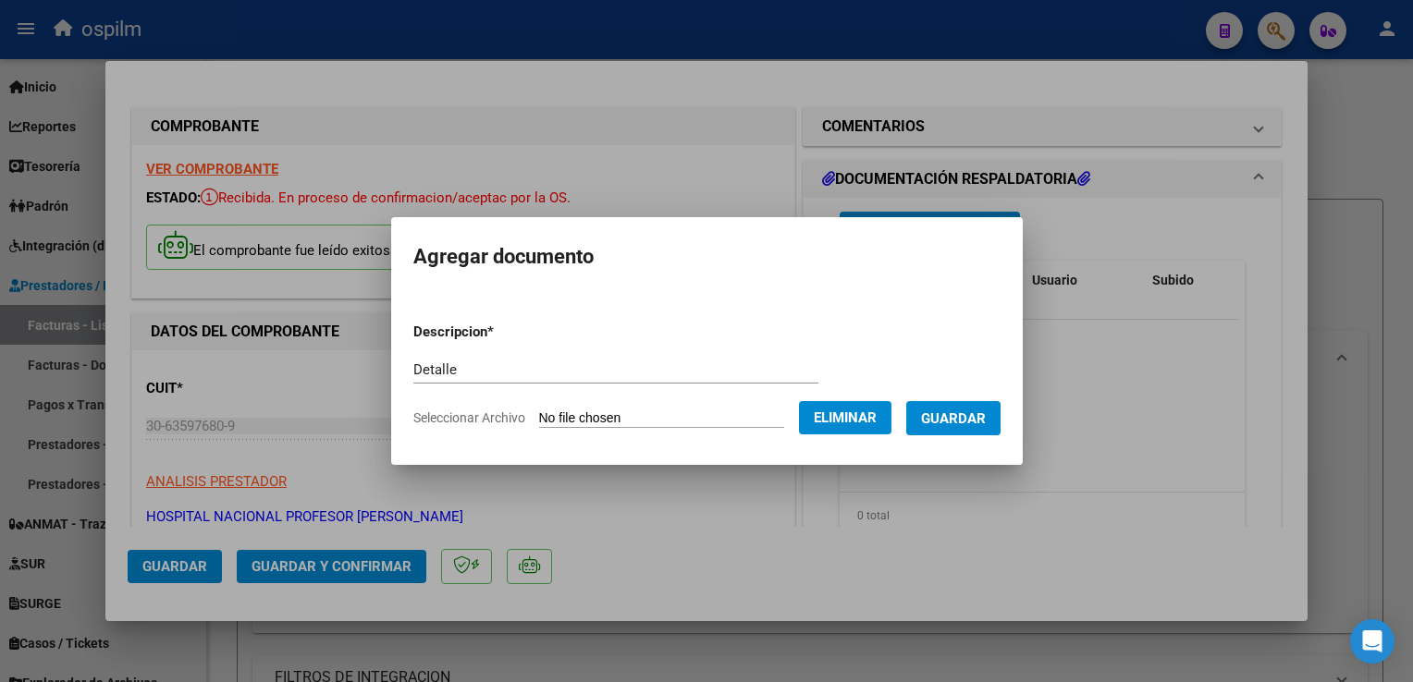
click at [947, 427] on span "Guardar" at bounding box center [953, 418] width 65 height 17
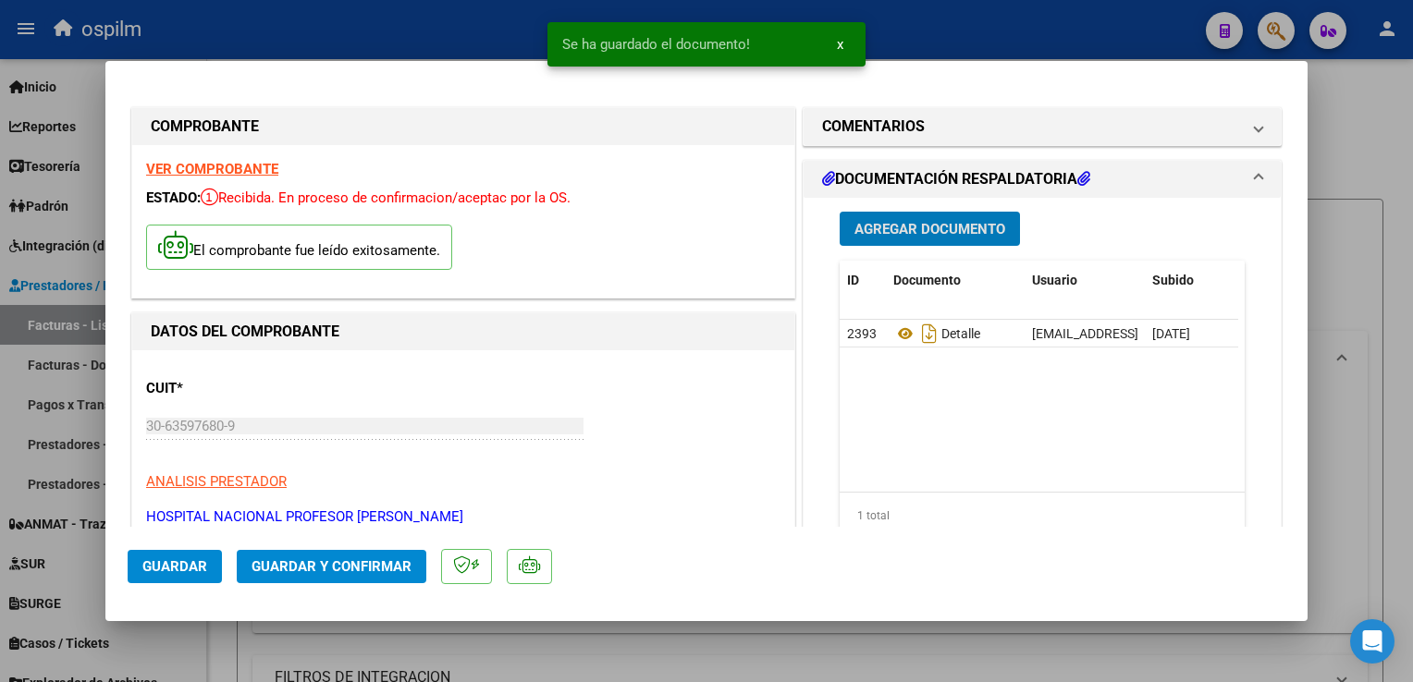
click at [318, 563] on span "Guardar y Confirmar" at bounding box center [331, 566] width 160 height 17
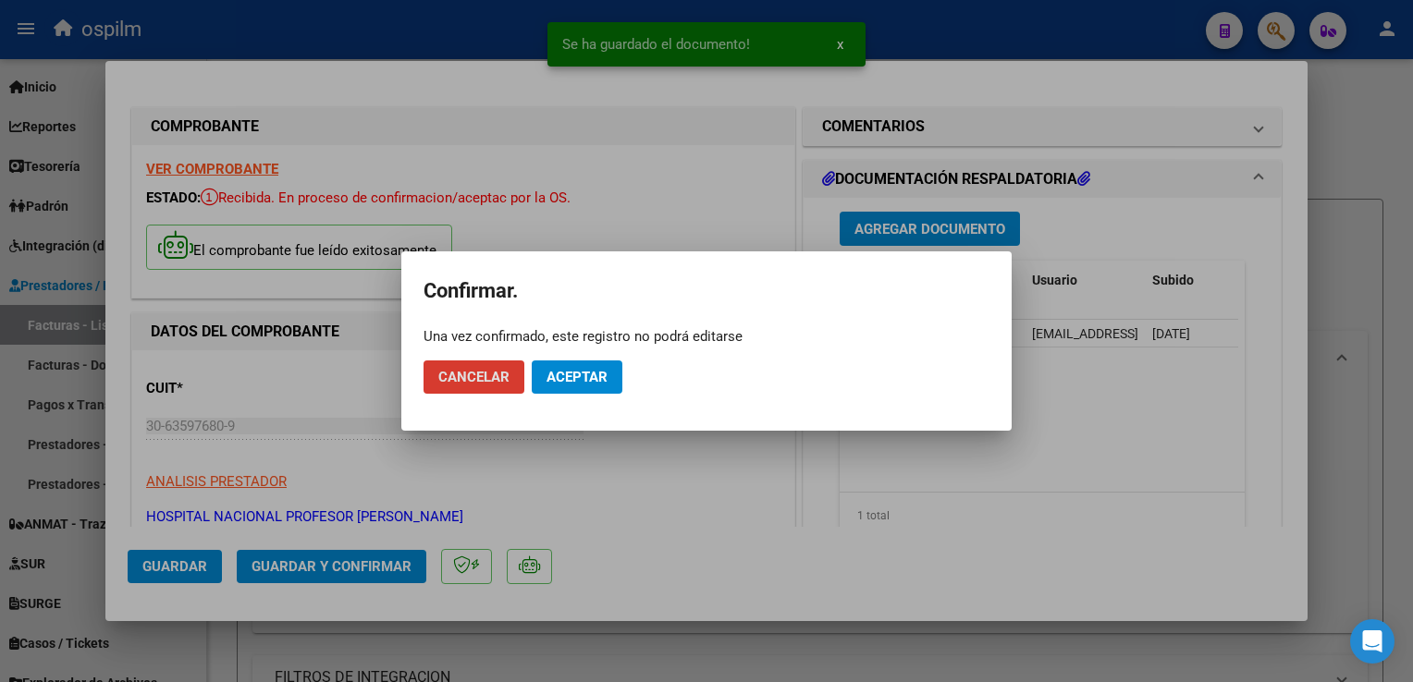
click at [579, 374] on span "Aceptar" at bounding box center [576, 377] width 61 height 17
